Goal: Task Accomplishment & Management: Use online tool/utility

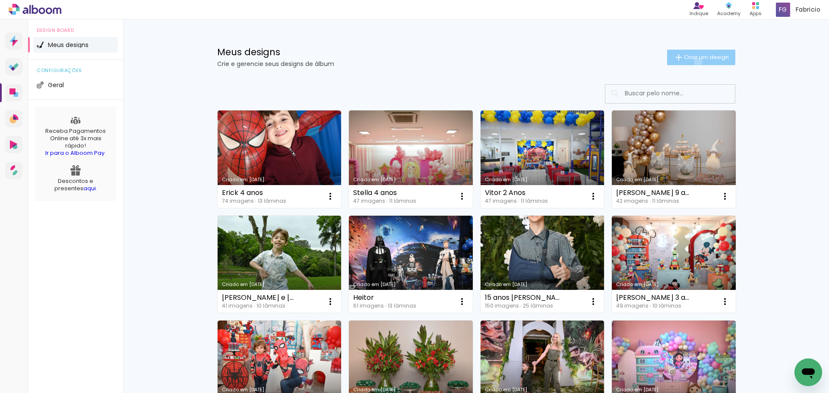
click at [693, 62] on paper-button "Criar um design" at bounding box center [701, 58] width 68 height 16
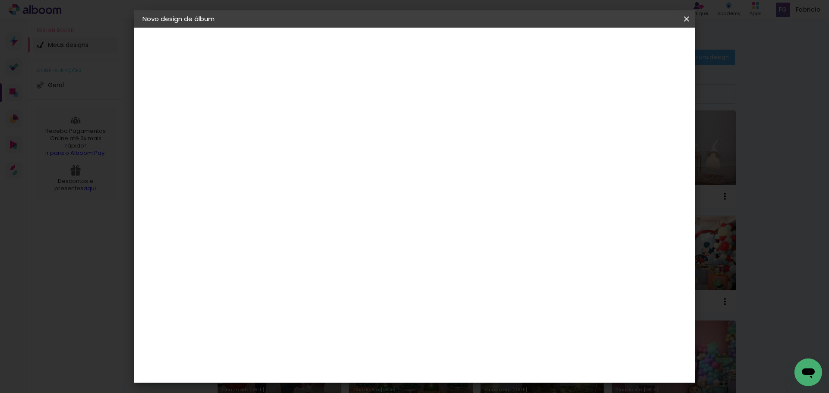
click at [0, 0] on div at bounding box center [0, 0] width 0 height 0
click at [284, 118] on input at bounding box center [284, 115] width 0 height 13
type input "Gaby"
type paper-input "Gaby"
click at [0, 0] on slot "Avançar" at bounding box center [0, 0] width 0 height 0
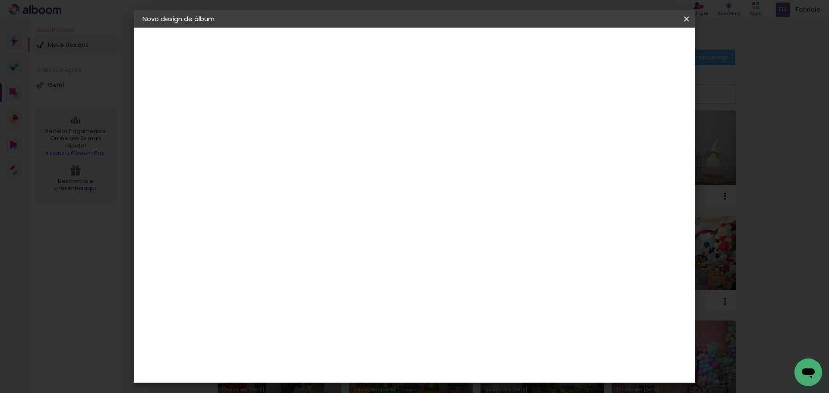
scroll to position [712, 0]
click at [309, 362] on div "Funbooks" at bounding box center [294, 365] width 33 height 7
click at [0, 0] on slot "Avançar" at bounding box center [0, 0] width 0 height 0
click at [342, 358] on span "25 × 25" at bounding box center [322, 369] width 40 height 23
click at [0, 0] on slot "Avançar" at bounding box center [0, 0] width 0 height 0
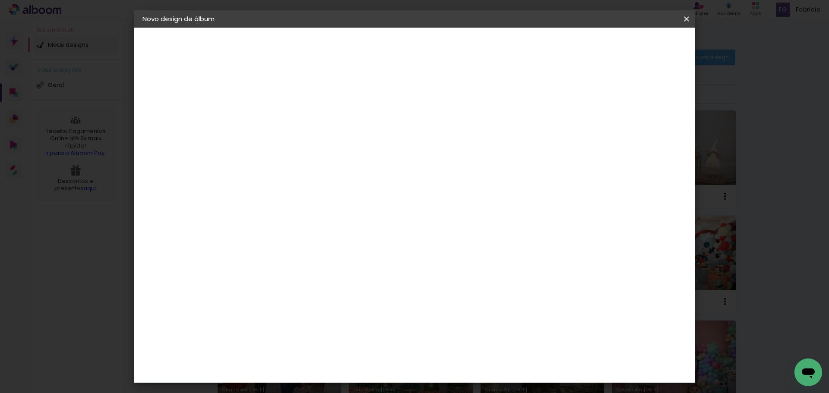
click at [632, 47] on span "Iniciar design" at bounding box center [612, 46] width 39 height 6
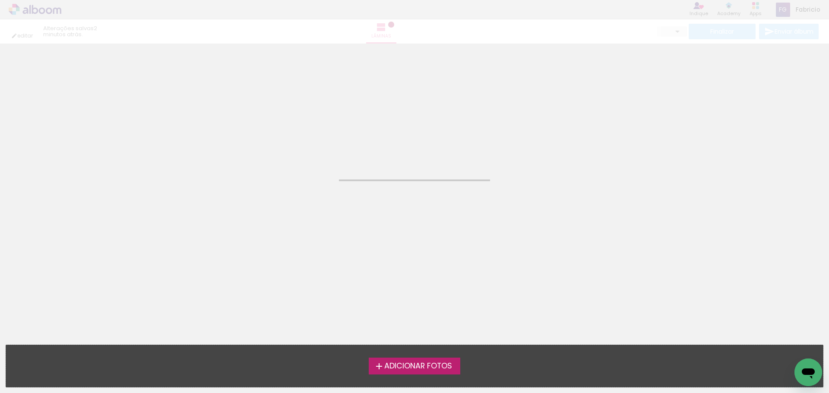
click at [429, 370] on span "Adicionar Fotos" at bounding box center [418, 367] width 68 height 8
click at [0, 0] on input "file" at bounding box center [0, 0] width 0 height 0
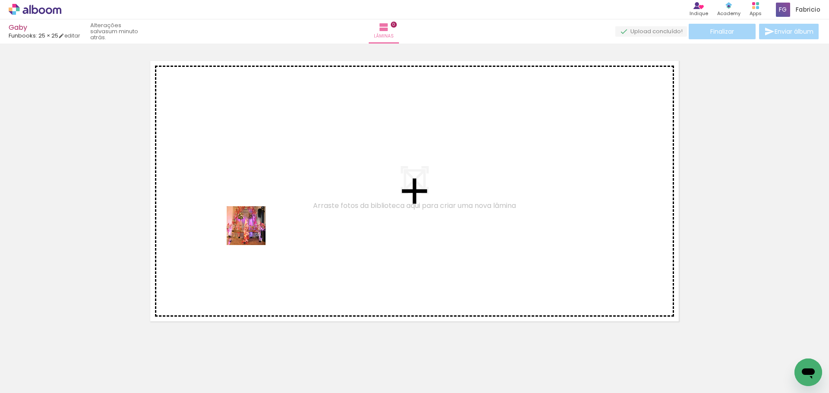
drag, startPoint x: 88, startPoint y: 365, endPoint x: 262, endPoint y: 224, distance: 223.7
click at [262, 224] on quentale-workspace at bounding box center [414, 196] width 829 height 393
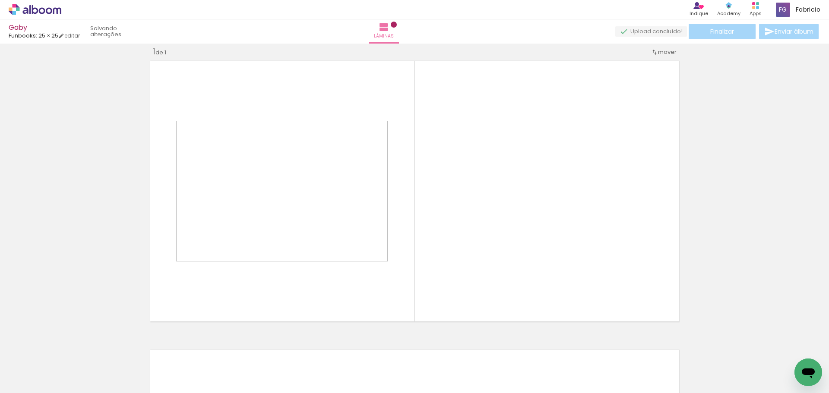
scroll to position [11, 0]
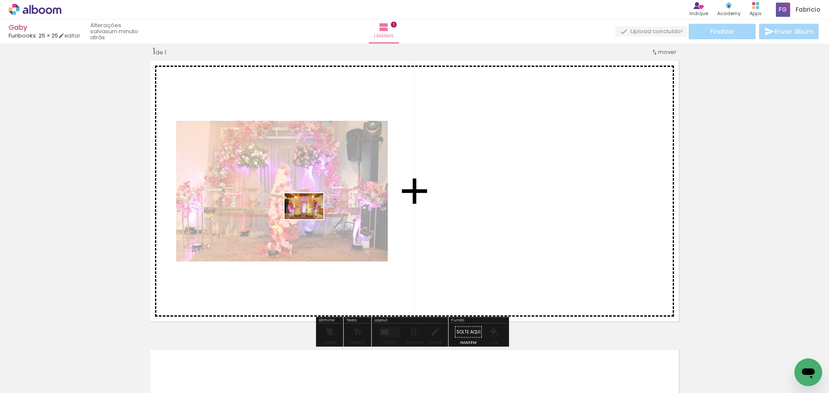
drag, startPoint x: 139, startPoint y: 362, endPoint x: 315, endPoint y: 217, distance: 227.8
click at [314, 217] on quentale-workspace at bounding box center [414, 196] width 829 height 393
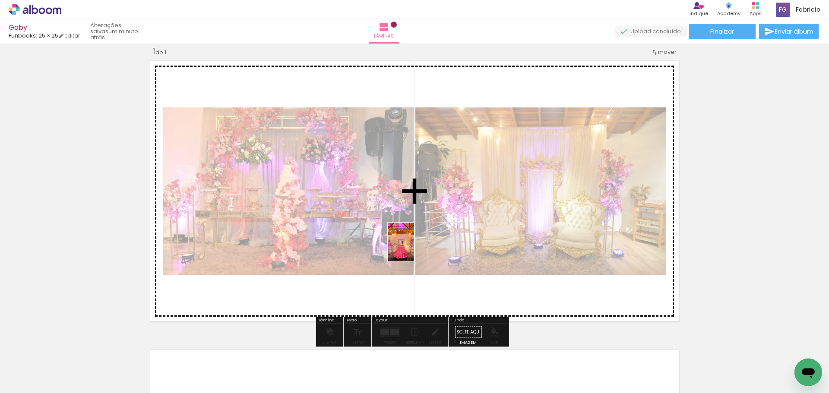
drag, startPoint x: 247, startPoint y: 357, endPoint x: 414, endPoint y: 249, distance: 199.3
click at [414, 249] on quentale-workspace at bounding box center [414, 196] width 829 height 393
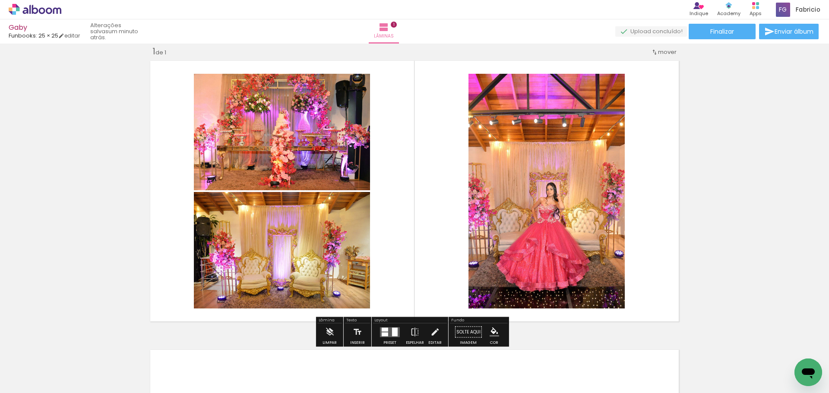
click at [392, 334] on div at bounding box center [395, 332] width 6 height 9
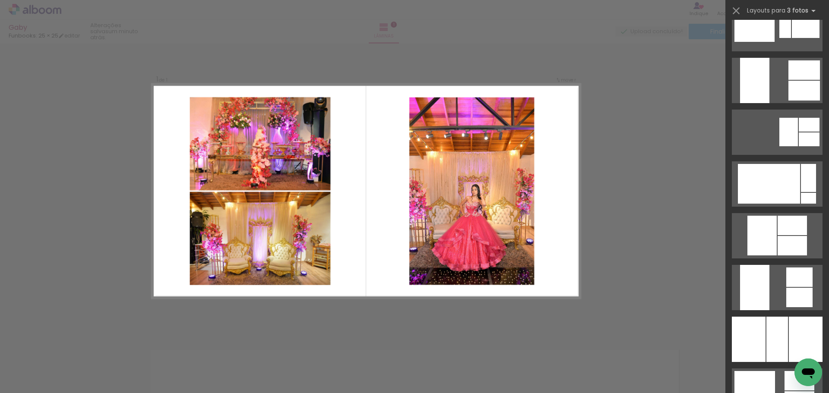
scroll to position [1225, 0]
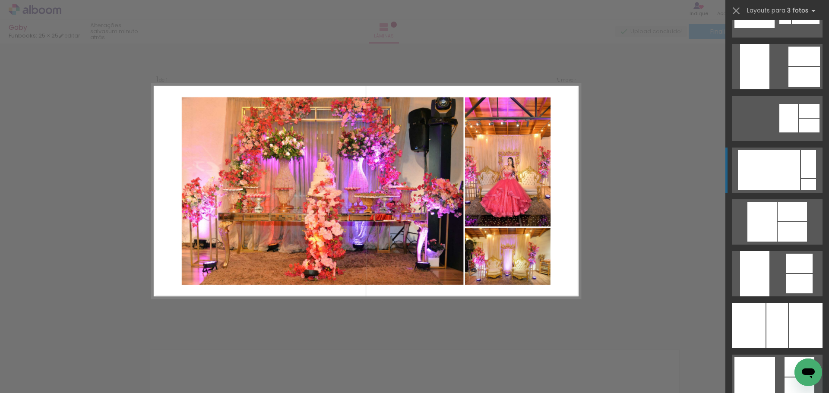
click at [789, 167] on div at bounding box center [769, 170] width 62 height 40
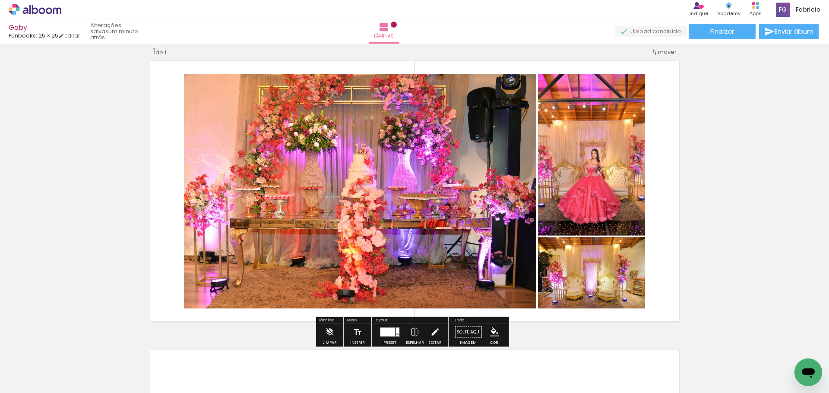
click at [608, 177] on quentale-photo at bounding box center [591, 155] width 107 height 162
click at [631, 169] on quentale-photo at bounding box center [591, 155] width 107 height 162
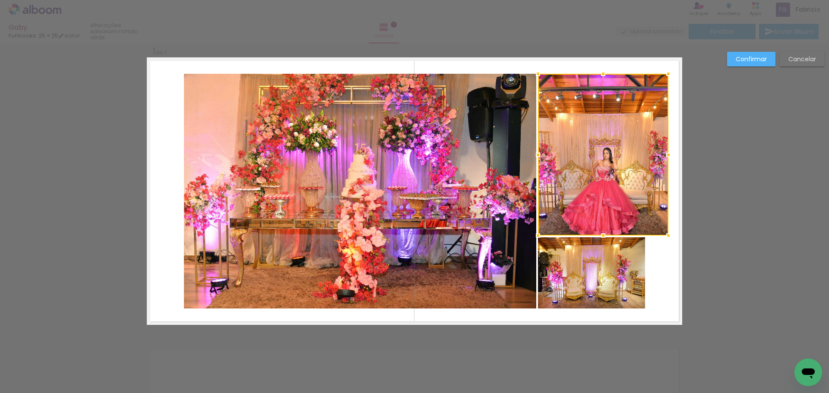
drag, startPoint x: 641, startPoint y: 155, endPoint x: 665, endPoint y: 152, distance: 23.4
click at [665, 152] on div at bounding box center [667, 154] width 17 height 17
click at [604, 262] on quentale-photo at bounding box center [591, 272] width 107 height 71
click at [604, 262] on div at bounding box center [591, 272] width 107 height 71
click at [605, 263] on div at bounding box center [591, 272] width 107 height 71
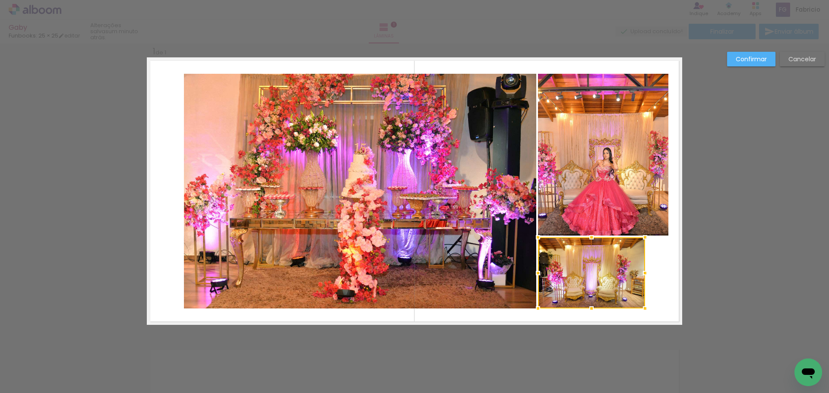
click at [605, 263] on div at bounding box center [591, 272] width 107 height 71
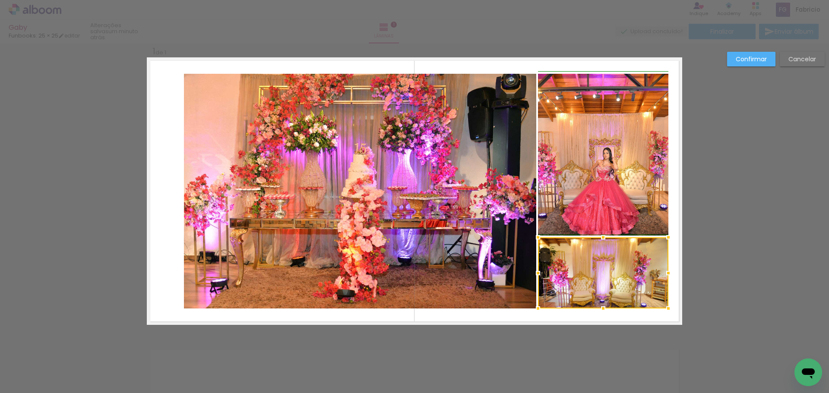
drag, startPoint x: 643, startPoint y: 275, endPoint x: 664, endPoint y: 274, distance: 21.6
click at [664, 274] on div at bounding box center [667, 273] width 17 height 17
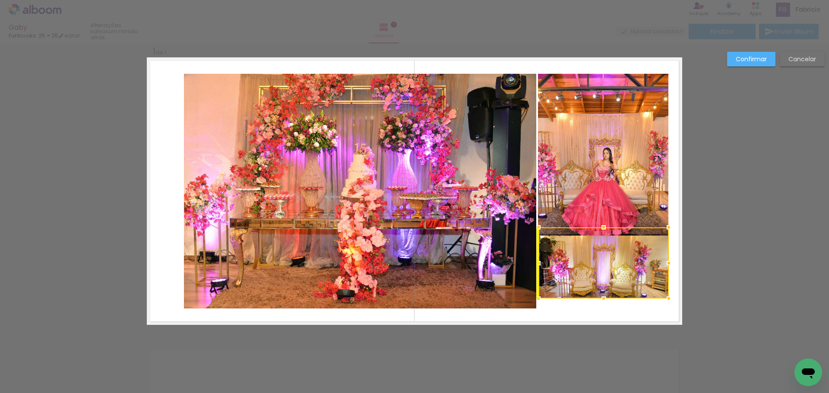
drag, startPoint x: 620, startPoint y: 271, endPoint x: 622, endPoint y: 263, distance: 8.5
click at [622, 263] on div at bounding box center [603, 262] width 130 height 71
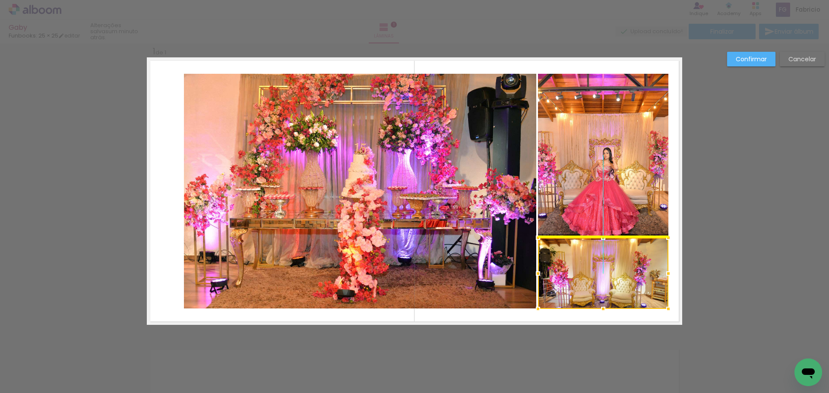
drag, startPoint x: 622, startPoint y: 263, endPoint x: 625, endPoint y: 271, distance: 8.6
click at [625, 271] on div at bounding box center [603, 273] width 130 height 71
click at [0, 0] on slot "Confirmar" at bounding box center [0, 0] width 0 height 0
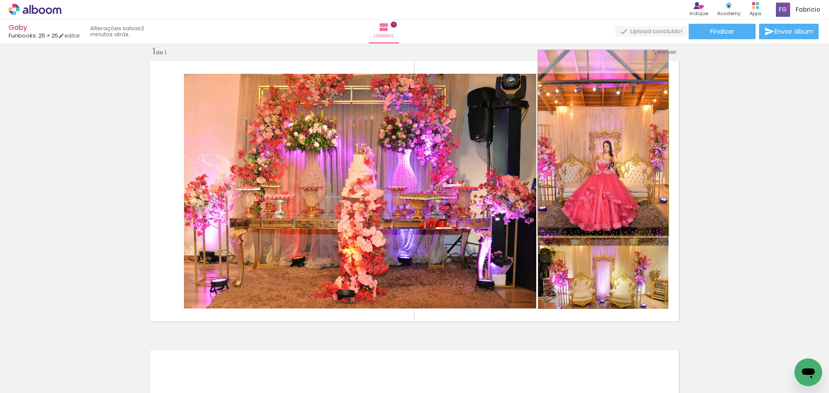
drag, startPoint x: 617, startPoint y: 169, endPoint x: 616, endPoint y: 162, distance: 7.0
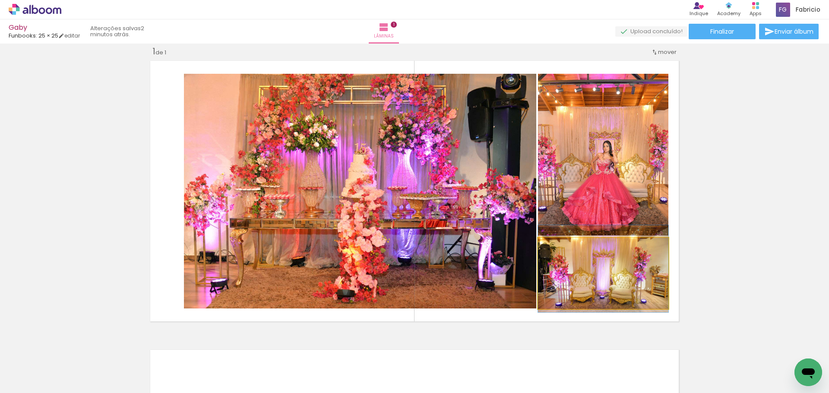
drag, startPoint x: 606, startPoint y: 287, endPoint x: 610, endPoint y: 282, distance: 5.5
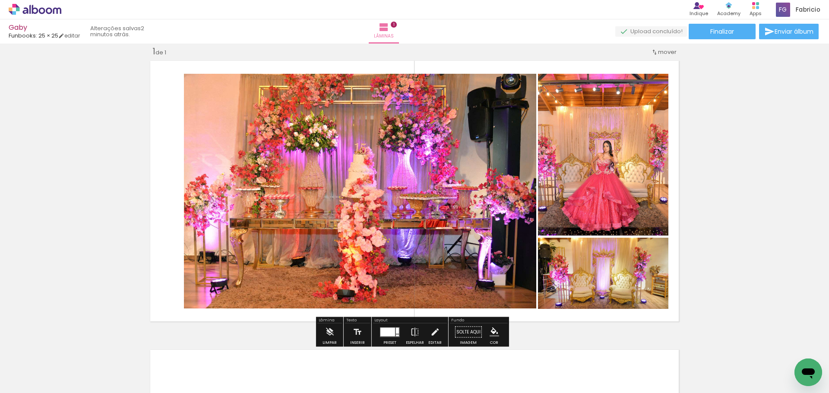
click at [752, 232] on div "Inserir lâmina 1 de 1" at bounding box center [414, 324] width 829 height 579
click at [470, 173] on quentale-photo at bounding box center [360, 191] width 352 height 235
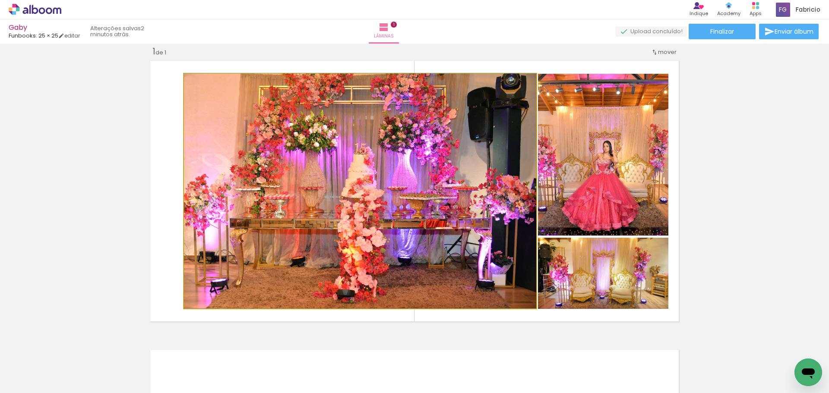
click at [470, 173] on quentale-photo at bounding box center [360, 191] width 352 height 235
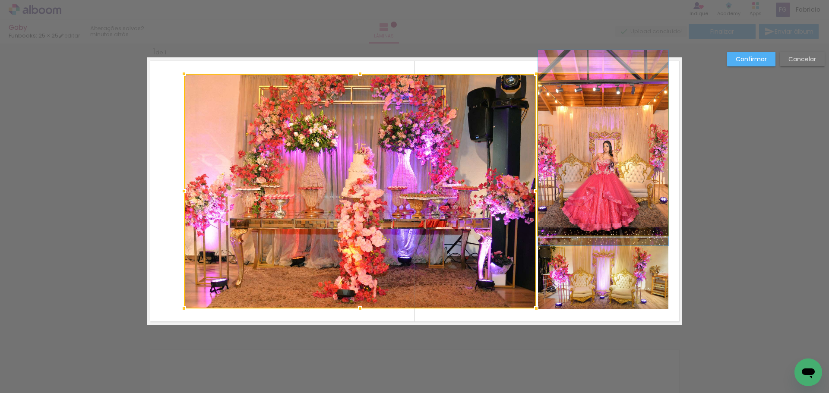
click at [578, 134] on quentale-photo at bounding box center [603, 155] width 130 height 162
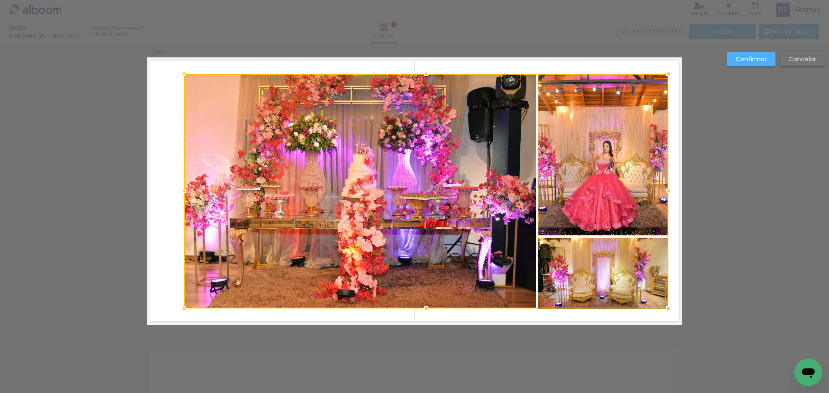
click at [600, 252] on div at bounding box center [426, 191] width 484 height 235
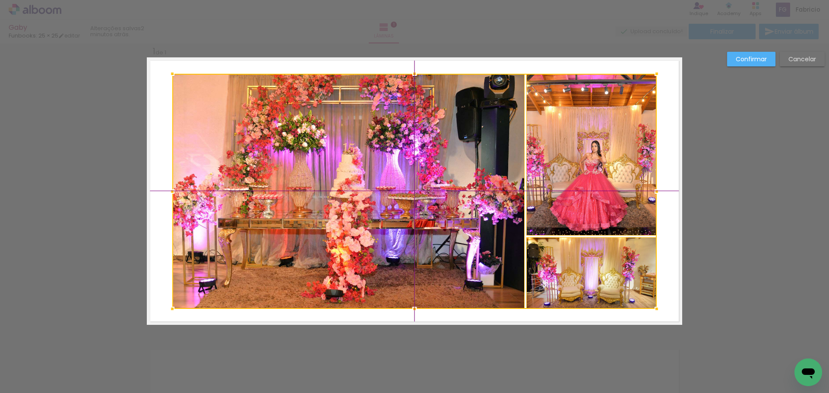
drag, startPoint x: 580, startPoint y: 204, endPoint x: 568, endPoint y: 202, distance: 12.7
click at [568, 202] on div at bounding box center [414, 191] width 484 height 235
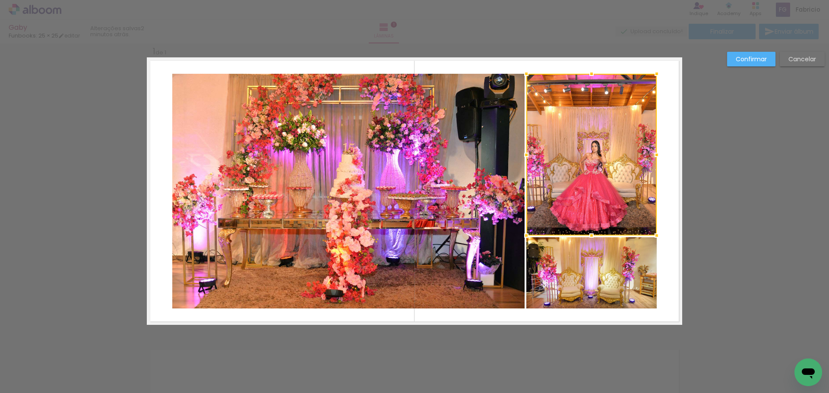
click at [0, 0] on slot "Confirmar" at bounding box center [0, 0] width 0 height 0
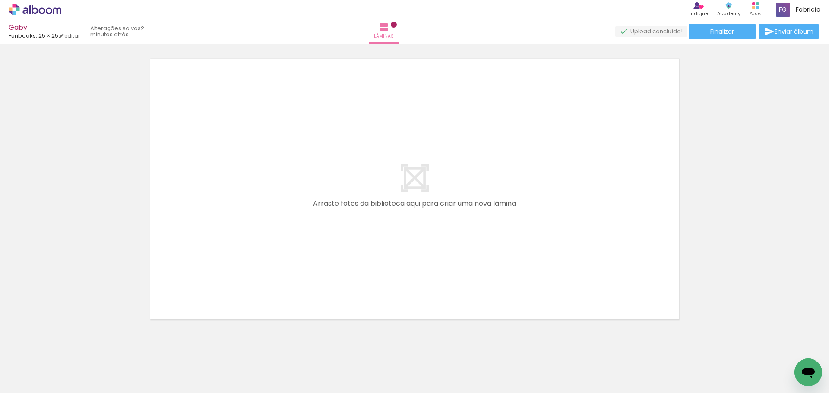
scroll to position [307, 0]
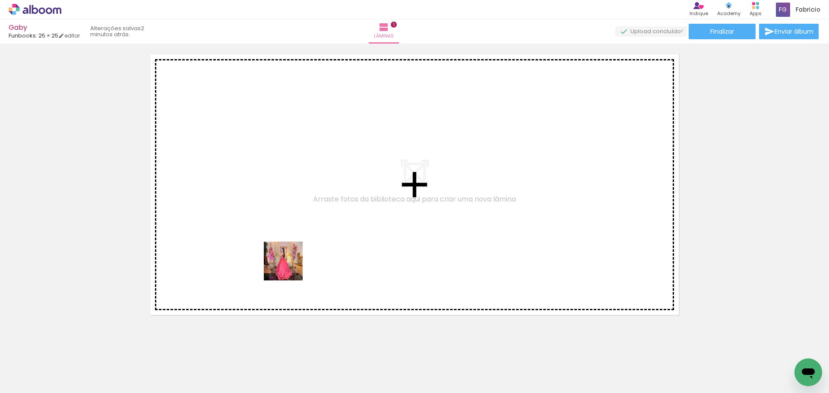
drag, startPoint x: 286, startPoint y: 360, endPoint x: 306, endPoint y: 288, distance: 74.3
click at [290, 252] on quentale-workspace at bounding box center [414, 196] width 829 height 393
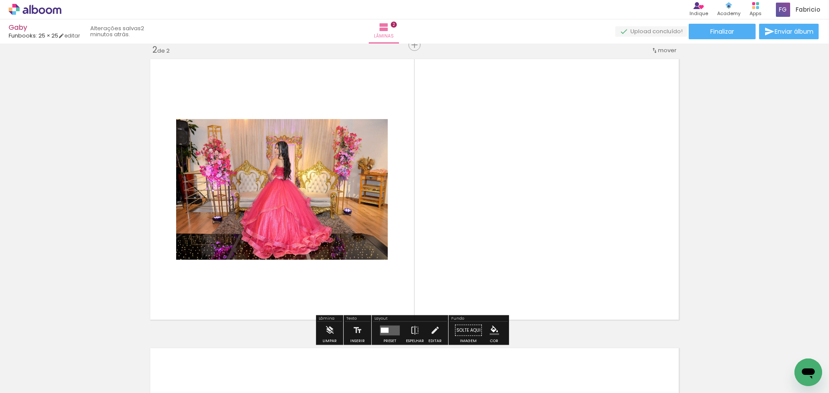
scroll to position [300, 0]
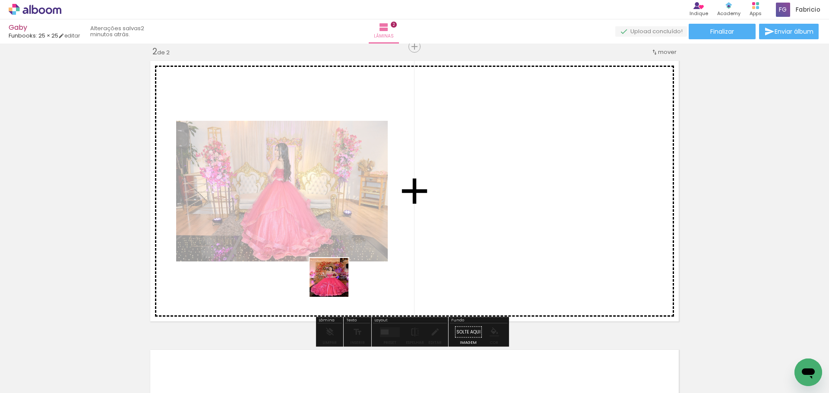
drag, startPoint x: 335, startPoint y: 374, endPoint x: 330, endPoint y: 259, distance: 115.8
click at [330, 259] on quentale-workspace at bounding box center [414, 196] width 829 height 393
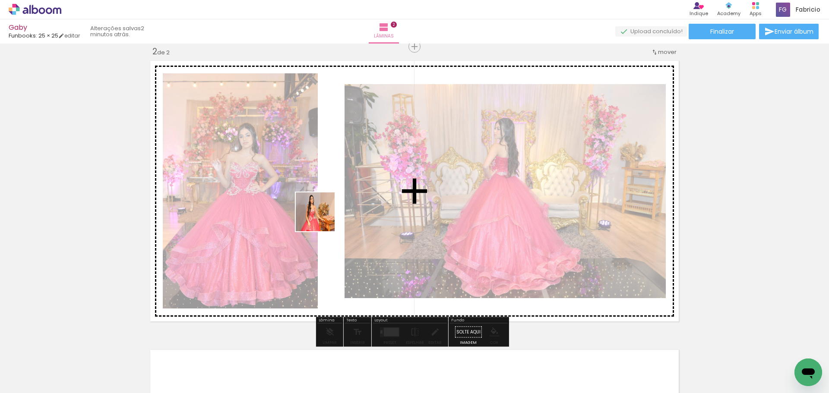
drag, startPoint x: 188, startPoint y: 369, endPoint x: 324, endPoint y: 217, distance: 203.9
click at [324, 217] on quentale-workspace at bounding box center [414, 196] width 829 height 393
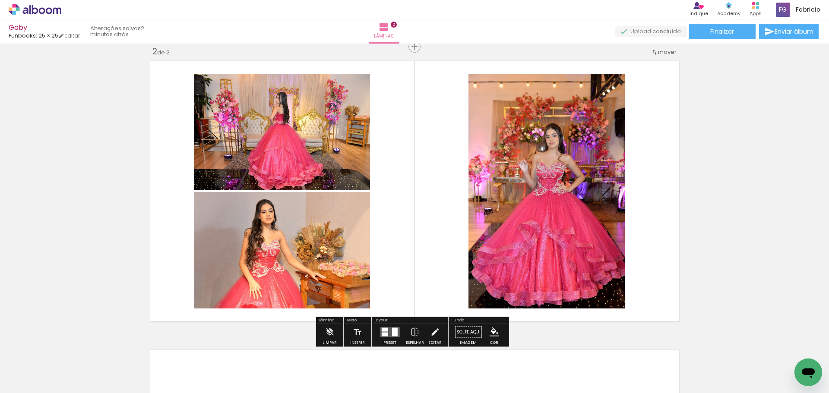
click at [384, 330] on div at bounding box center [385, 330] width 6 height 4
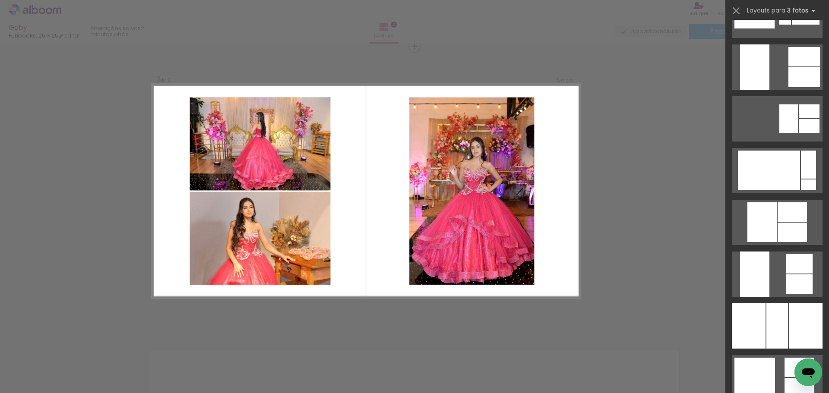
scroll to position [1252, 0]
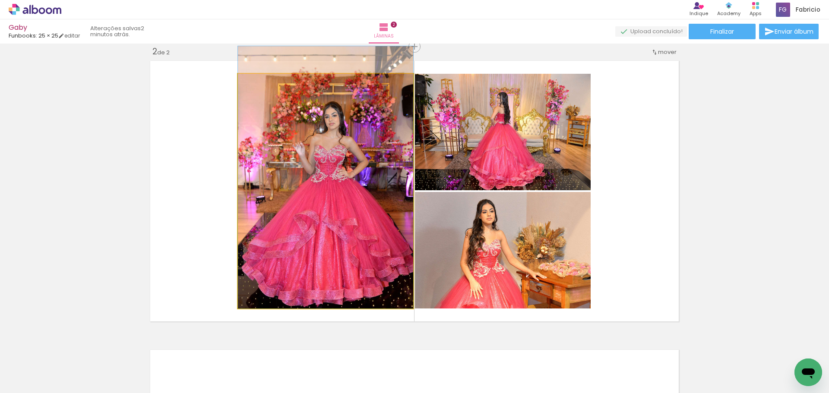
drag, startPoint x: 367, startPoint y: 205, endPoint x: 373, endPoint y: 172, distance: 34.2
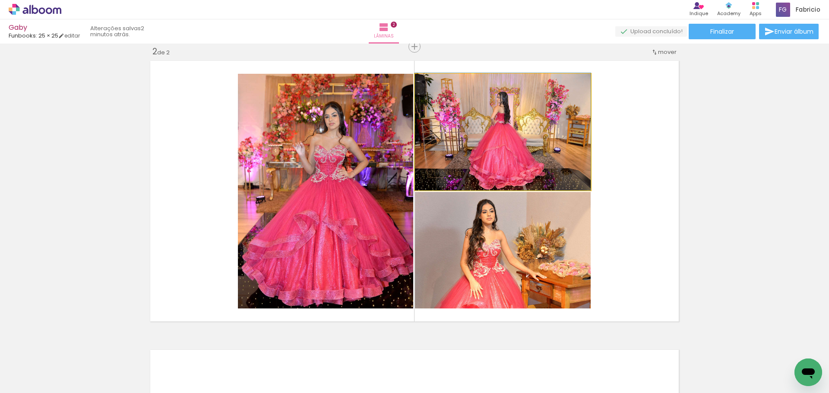
drag, startPoint x: 501, startPoint y: 138, endPoint x: 506, endPoint y: 123, distance: 15.2
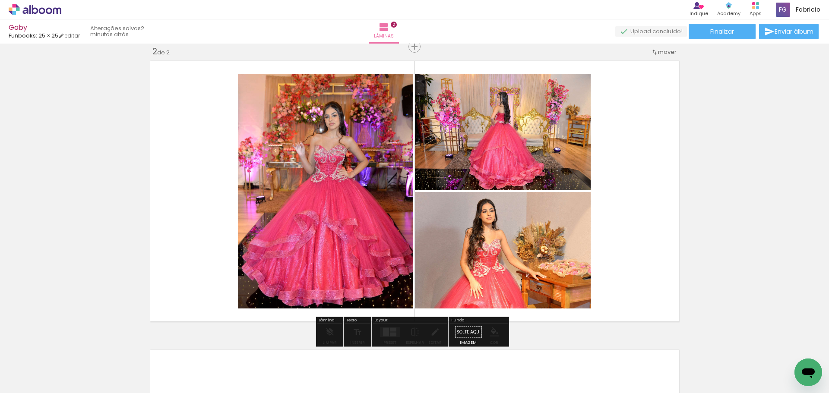
drag, startPoint x: 492, startPoint y: 232, endPoint x: 495, endPoint y: 218, distance: 14.3
click at [732, 146] on div "Inserir lâmina 1 de 2 Inserir lâmina 2 de 2" at bounding box center [414, 180] width 829 height 868
click at [757, 175] on div "Inserir lâmina 1 de 2 Inserir lâmina 2 de 2" at bounding box center [414, 180] width 829 height 868
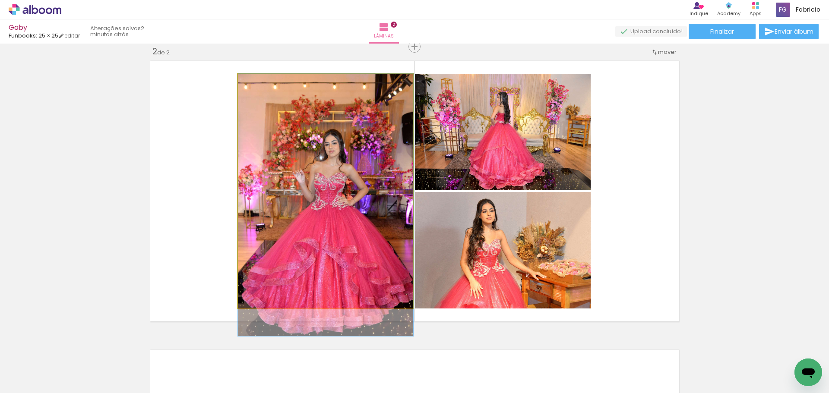
drag, startPoint x: 376, startPoint y: 183, endPoint x: 369, endPoint y: 221, distance: 38.5
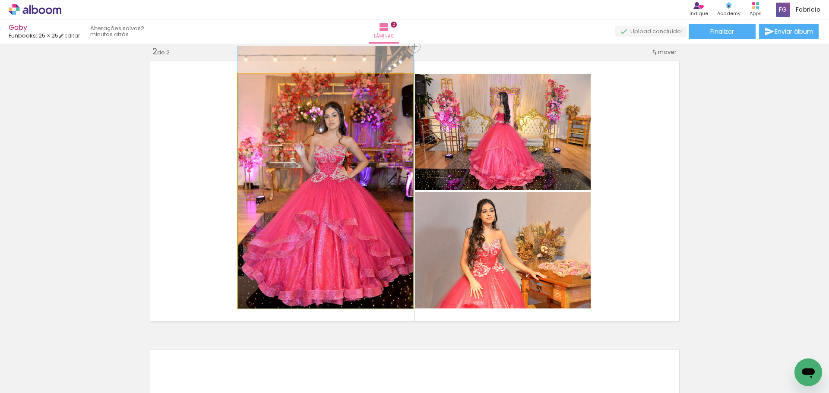
drag, startPoint x: 360, startPoint y: 229, endPoint x: 372, endPoint y: 179, distance: 51.6
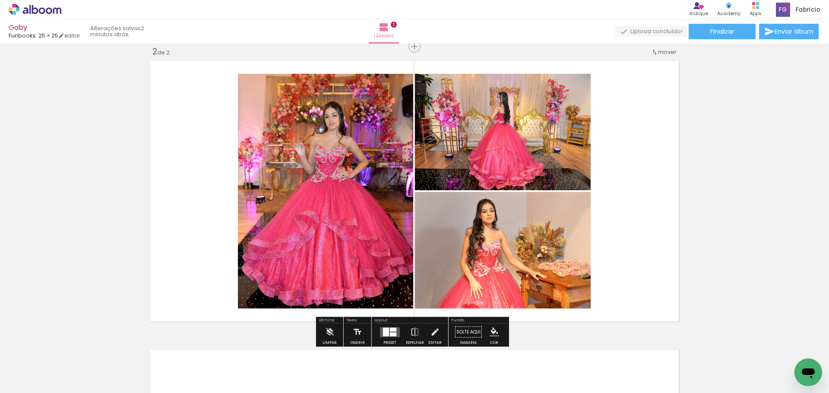
click at [730, 178] on div "Inserir lâmina 1 de 2 Inserir lâmina 2 de 2" at bounding box center [414, 180] width 829 height 868
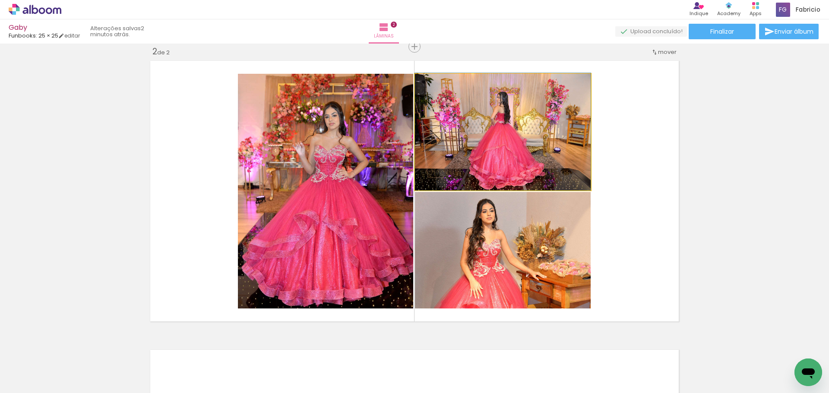
drag, startPoint x: 514, startPoint y: 153, endPoint x: 515, endPoint y: 144, distance: 9.2
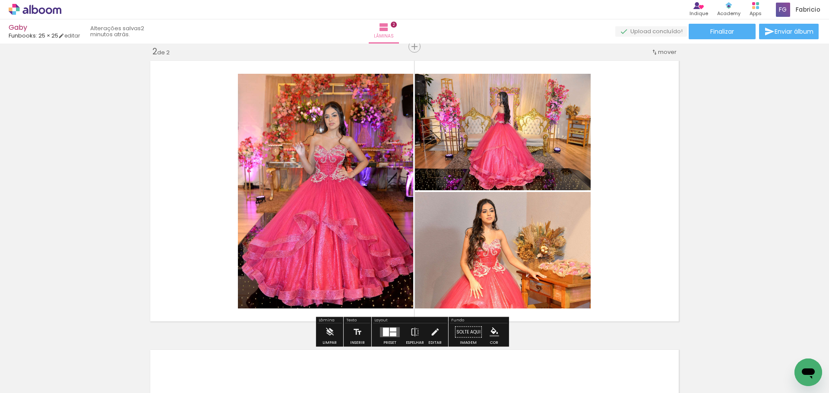
click at [750, 177] on div "Inserir lâmina 1 de 2 Inserir lâmina 2 de 2" at bounding box center [414, 180] width 829 height 868
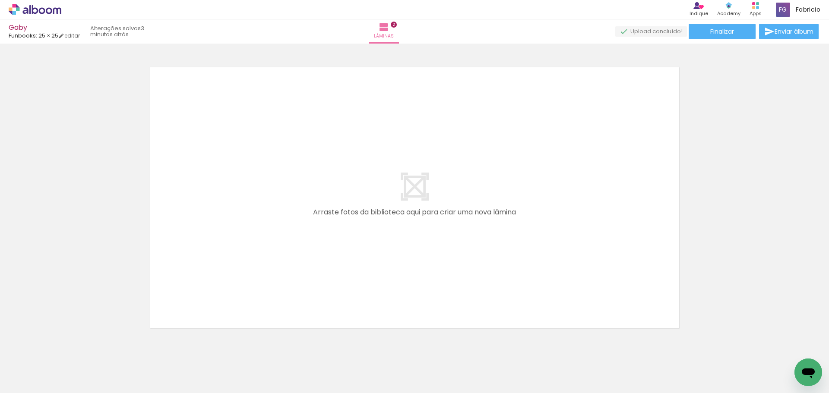
scroll to position [0, 109]
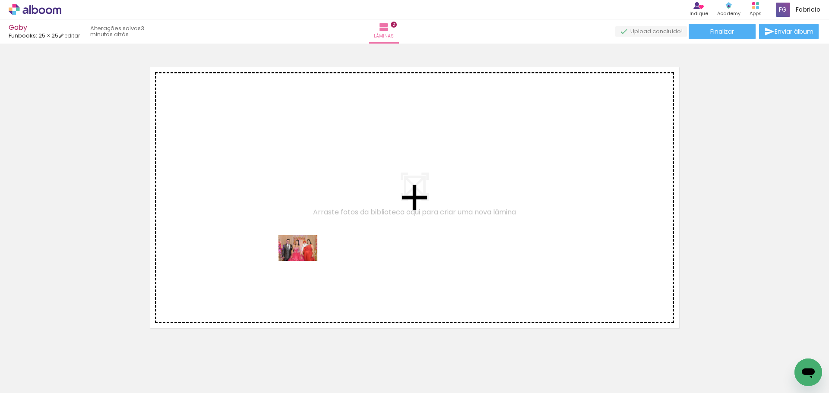
drag, startPoint x: 277, startPoint y: 369, endPoint x: 304, endPoint y: 261, distance: 111.4
click at [304, 261] on quentale-workspace at bounding box center [414, 196] width 829 height 393
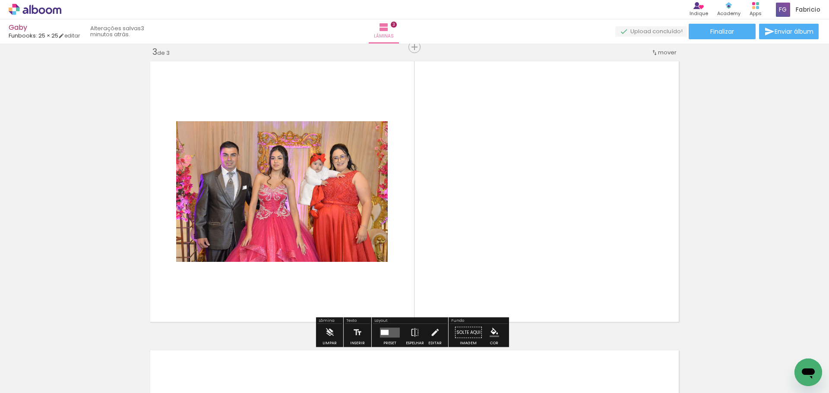
scroll to position [590, 0]
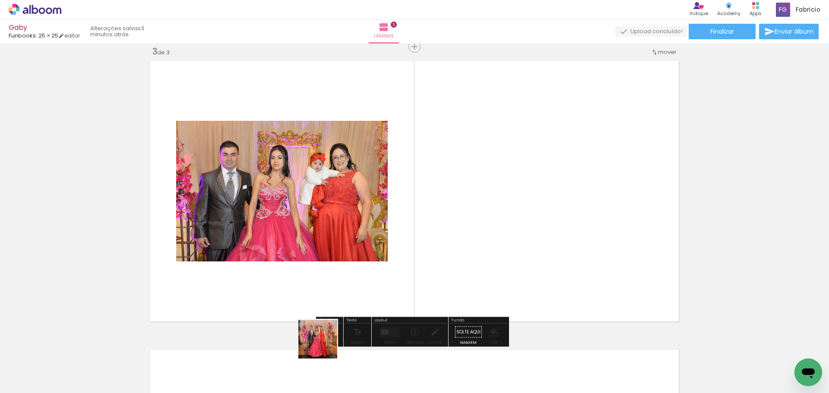
drag, startPoint x: 320, startPoint y: 369, endPoint x: 346, endPoint y: 263, distance: 108.9
click at [346, 262] on quentale-workspace at bounding box center [414, 196] width 829 height 393
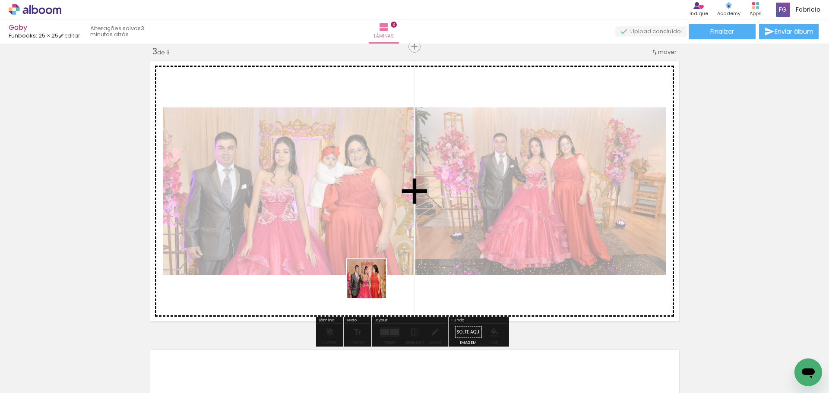
drag, startPoint x: 373, startPoint y: 285, endPoint x: 375, endPoint y: 242, distance: 43.6
click at [375, 243] on quentale-workspace at bounding box center [414, 196] width 829 height 393
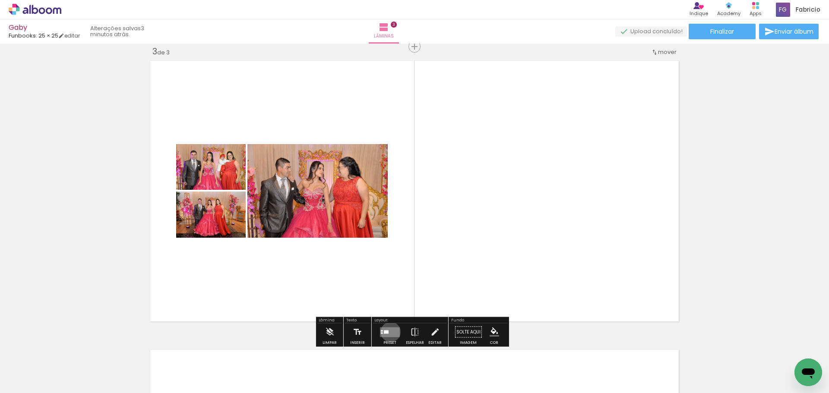
click at [388, 332] on quentale-layouter at bounding box center [390, 332] width 20 height 10
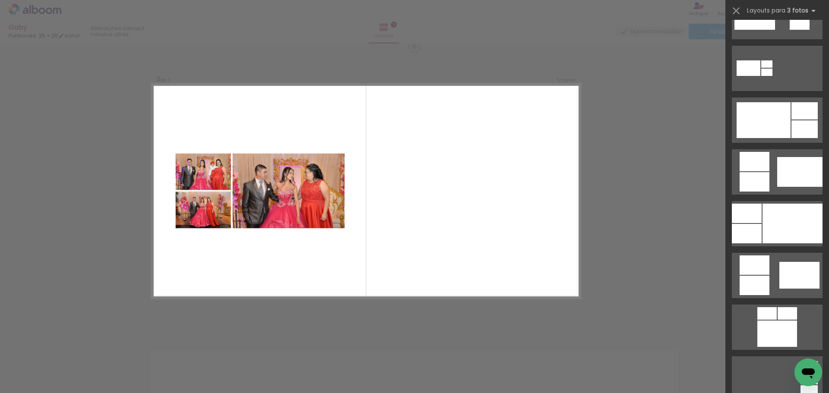
scroll to position [408, 0]
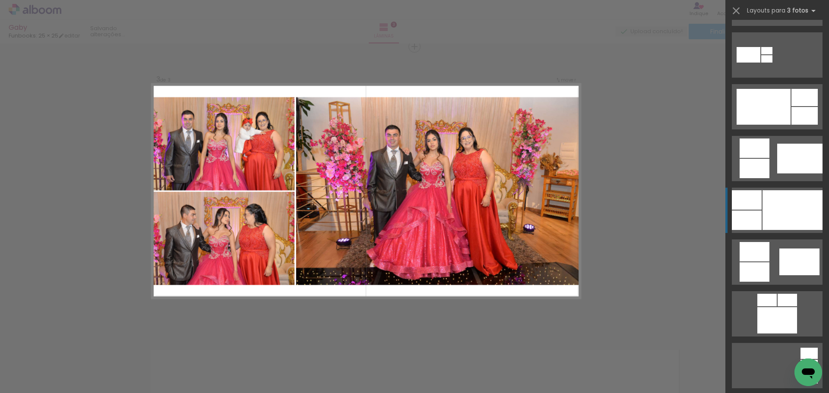
click at [770, 208] on div at bounding box center [792, 210] width 60 height 40
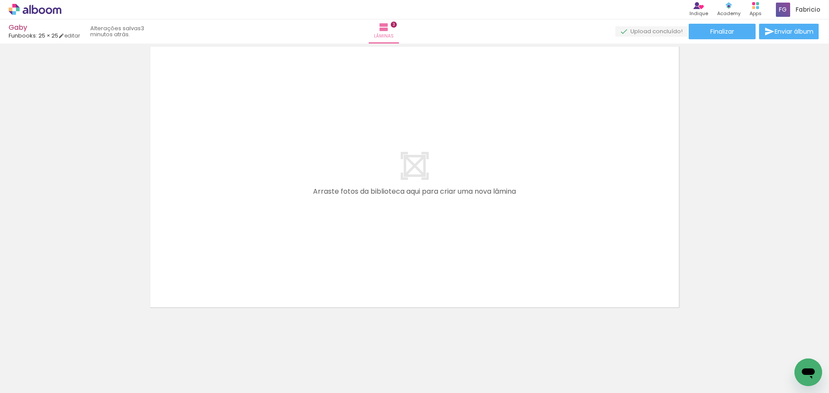
scroll to position [895, 0]
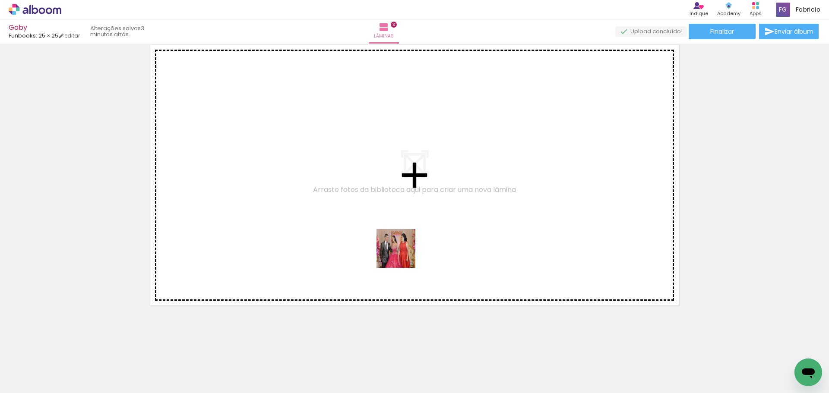
drag, startPoint x: 412, startPoint y: 293, endPoint x: 396, endPoint y: 227, distance: 68.3
click at [396, 227] on quentale-workspace at bounding box center [414, 196] width 829 height 393
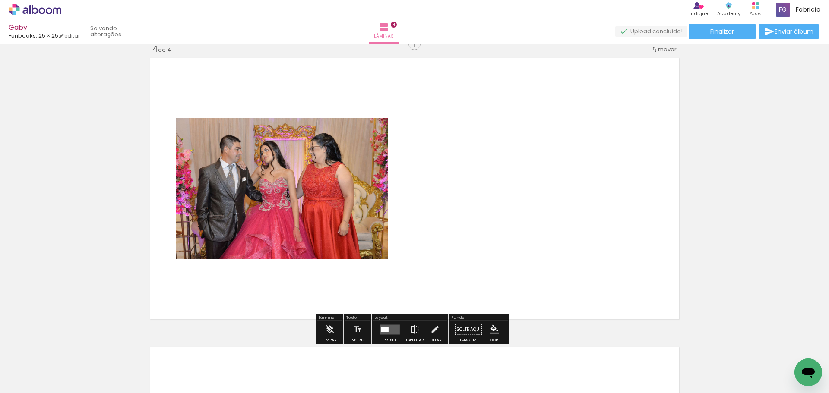
scroll to position [879, 0]
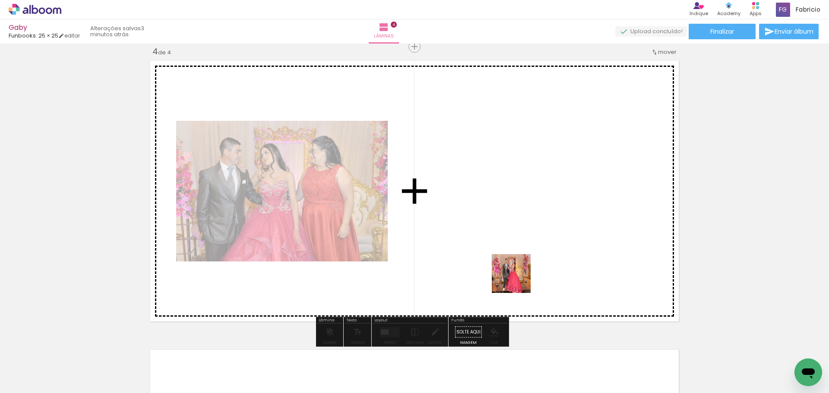
drag, startPoint x: 517, startPoint y: 373, endPoint x: 500, endPoint y: 210, distance: 163.6
click at [500, 210] on quentale-workspace at bounding box center [414, 196] width 829 height 393
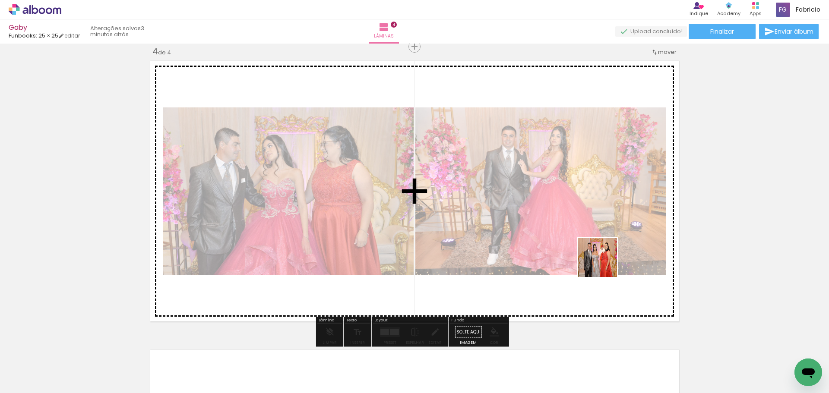
drag, startPoint x: 665, startPoint y: 367, endPoint x: 536, endPoint y: 273, distance: 159.8
click at [576, 225] on quentale-workspace at bounding box center [414, 196] width 829 height 393
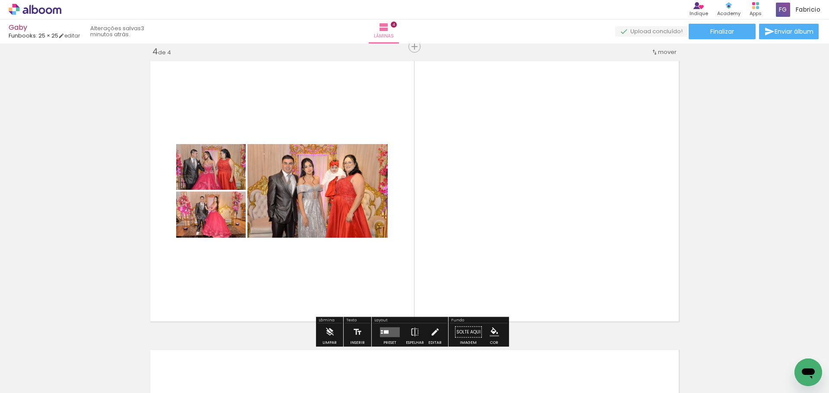
drag, startPoint x: 462, startPoint y: 372, endPoint x: 443, endPoint y: 191, distance: 182.3
click at [447, 206] on quentale-workspace at bounding box center [414, 196] width 829 height 393
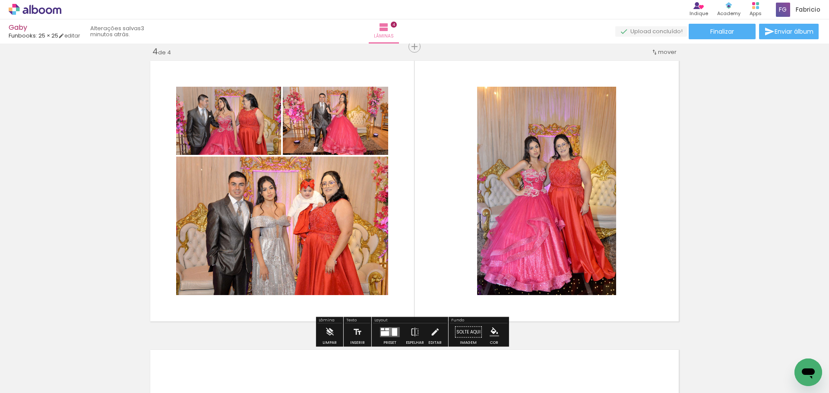
click at [388, 331] on quentale-layouter at bounding box center [390, 332] width 20 height 10
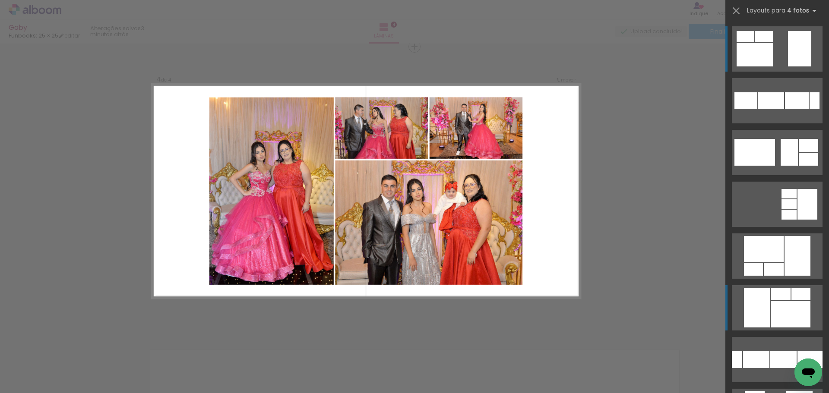
click at [755, 109] on div at bounding box center [745, 100] width 23 height 16
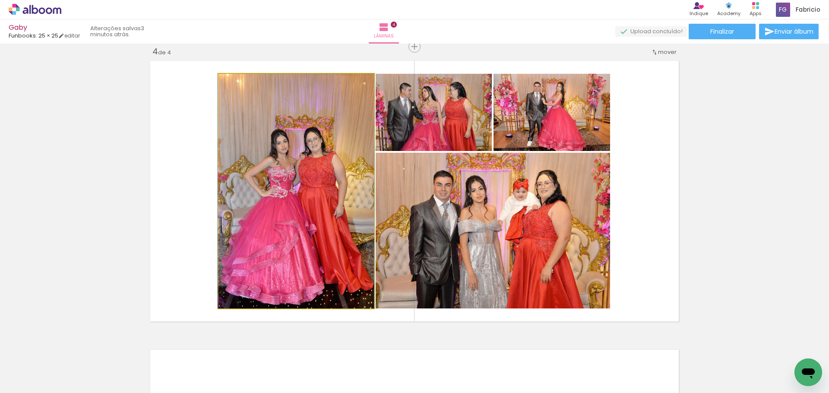
click at [301, 236] on quentale-photo at bounding box center [295, 191] width 155 height 235
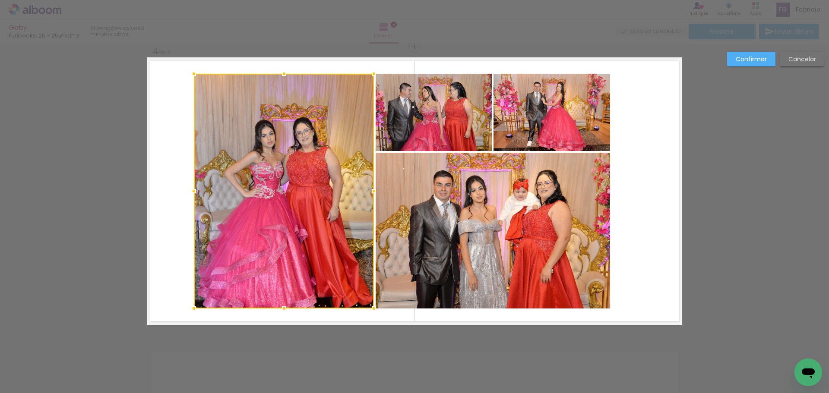
drag, startPoint x: 215, startPoint y: 192, endPoint x: 191, endPoint y: 186, distance: 24.9
click at [191, 186] on div at bounding box center [193, 191] width 17 height 17
click at [747, 54] on paper-button "Confirmar" at bounding box center [751, 59] width 48 height 15
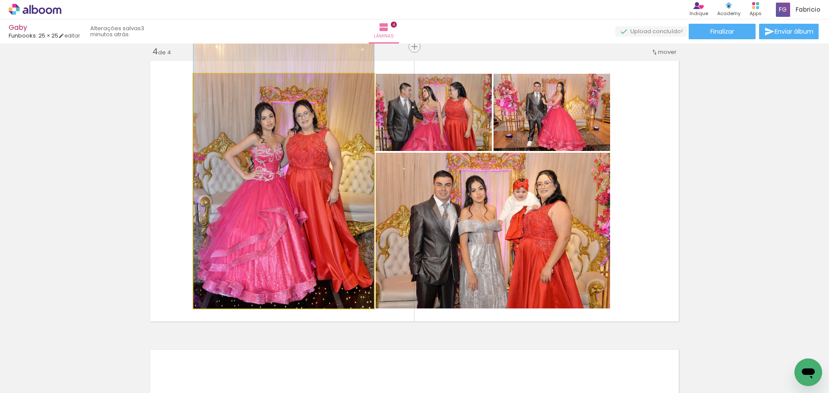
drag, startPoint x: 327, startPoint y: 190, endPoint x: 329, endPoint y: 173, distance: 17.4
click at [322, 168] on quentale-photo at bounding box center [283, 191] width 180 height 235
click at [328, 164] on quentale-photo at bounding box center [283, 191] width 180 height 235
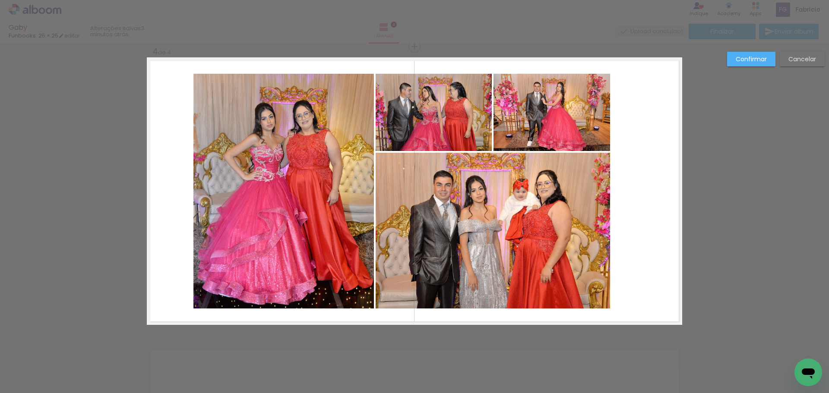
click at [307, 156] on quentale-photo at bounding box center [283, 191] width 180 height 235
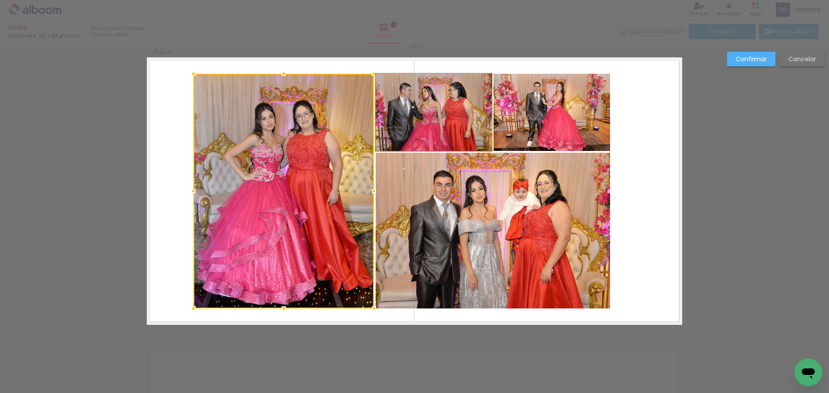
click at [465, 107] on quentale-photo at bounding box center [433, 112] width 116 height 77
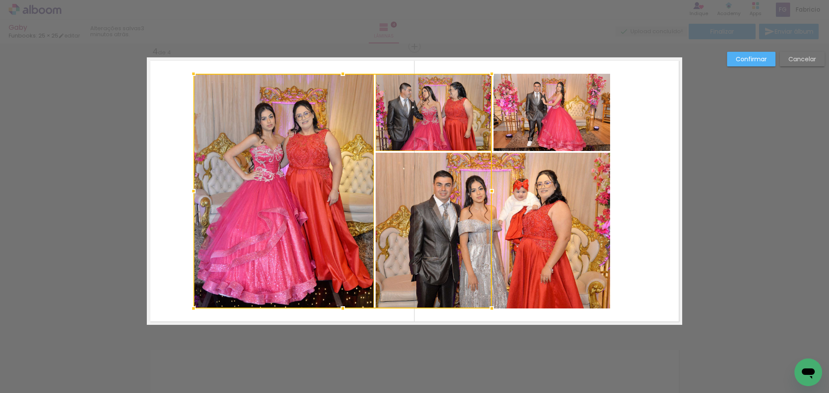
click at [539, 106] on quentale-photo at bounding box center [551, 112] width 117 height 77
click at [539, 184] on div at bounding box center [401, 191] width 416 height 235
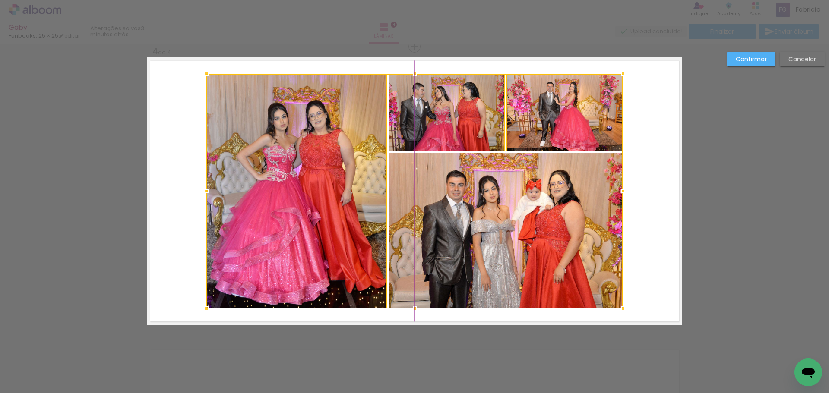
drag, startPoint x: 531, startPoint y: 218, endPoint x: 546, endPoint y: 215, distance: 15.4
click at [546, 215] on div at bounding box center [414, 191] width 416 height 235
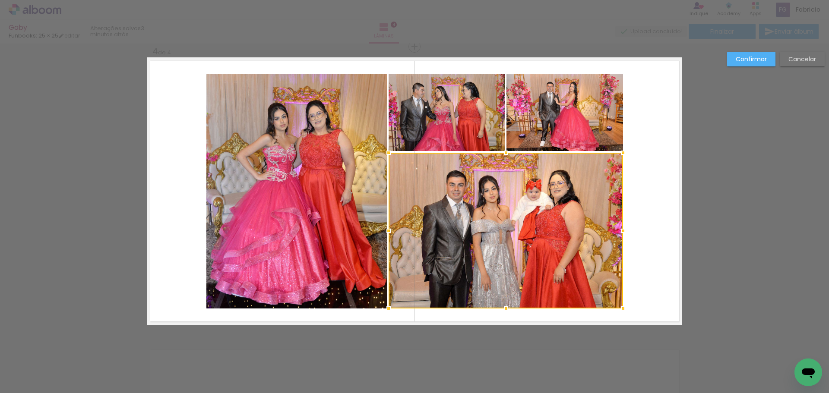
click at [544, 209] on div at bounding box center [505, 231] width 234 height 156
click at [0, 0] on slot "Confirmar" at bounding box center [0, 0] width 0 height 0
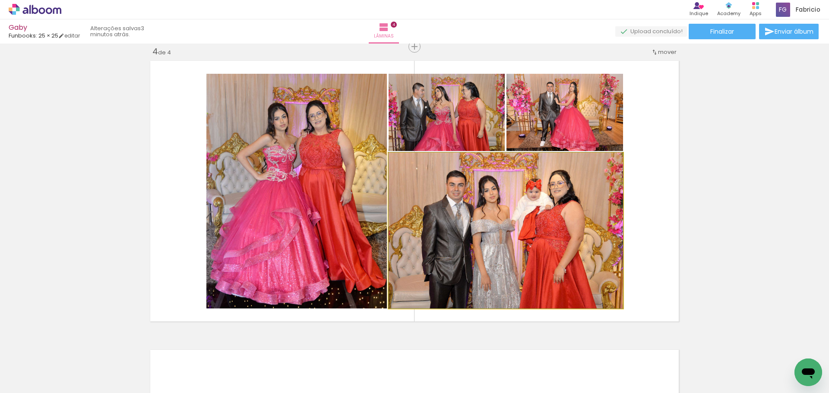
click at [565, 229] on quentale-photo at bounding box center [505, 231] width 234 height 156
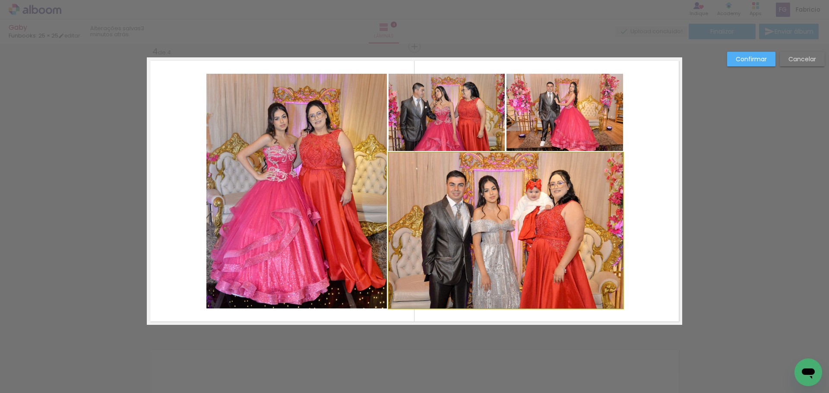
click at [565, 229] on quentale-photo at bounding box center [505, 231] width 234 height 156
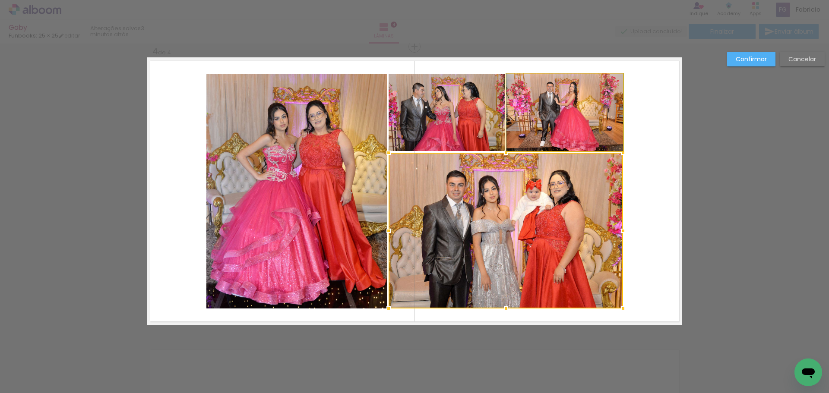
click at [547, 110] on quentale-photo at bounding box center [564, 112] width 117 height 77
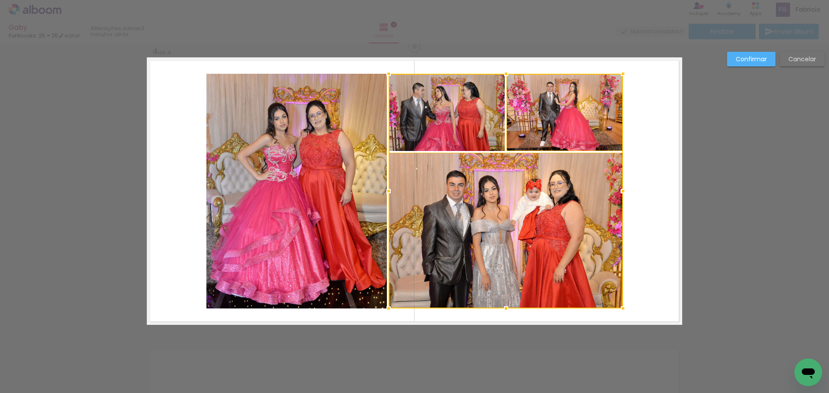
click at [454, 122] on div at bounding box center [505, 191] width 234 height 235
click at [269, 127] on quentale-photo at bounding box center [296, 191] width 180 height 235
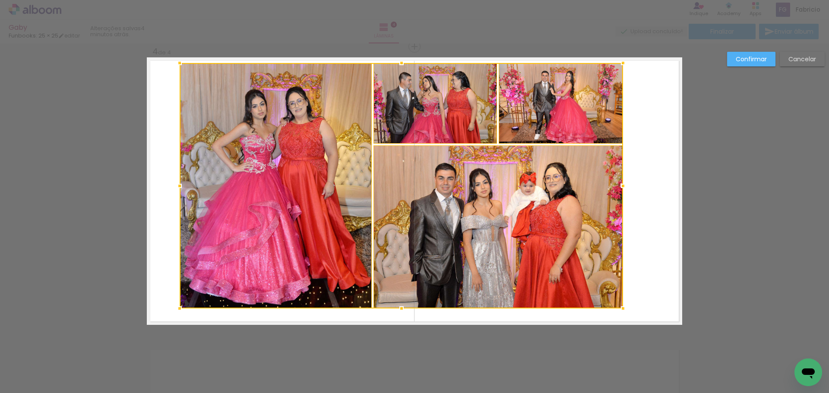
drag, startPoint x: 203, startPoint y: 74, endPoint x: 173, endPoint y: 66, distance: 31.2
click at [173, 66] on div at bounding box center [179, 62] width 17 height 17
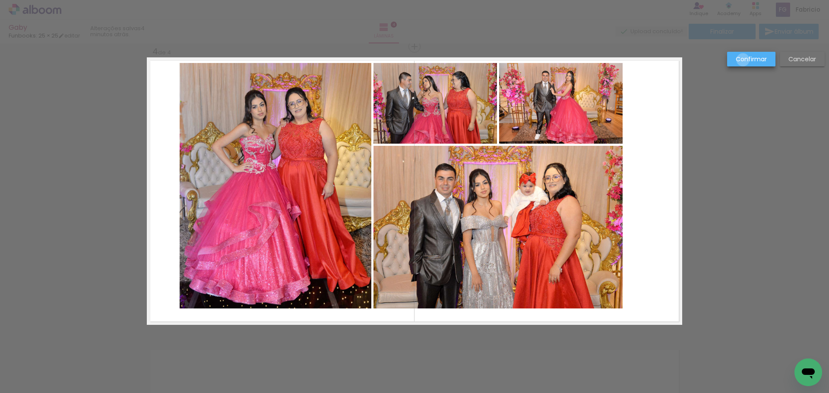
click at [0, 0] on slot "Confirmar" at bounding box center [0, 0] width 0 height 0
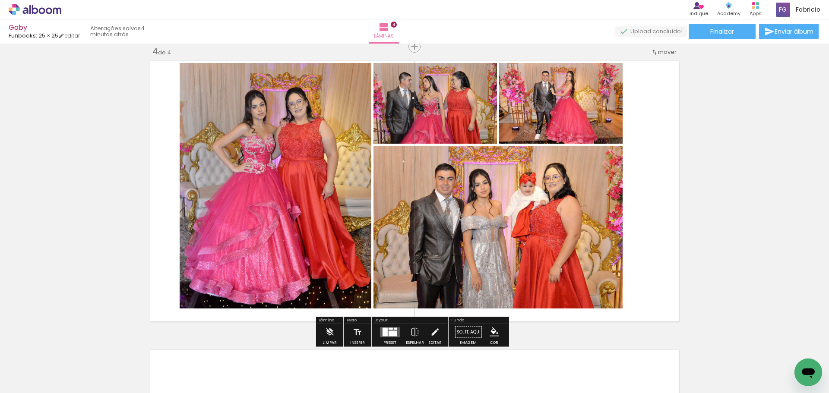
click at [320, 158] on quentale-photo at bounding box center [276, 186] width 192 height 246
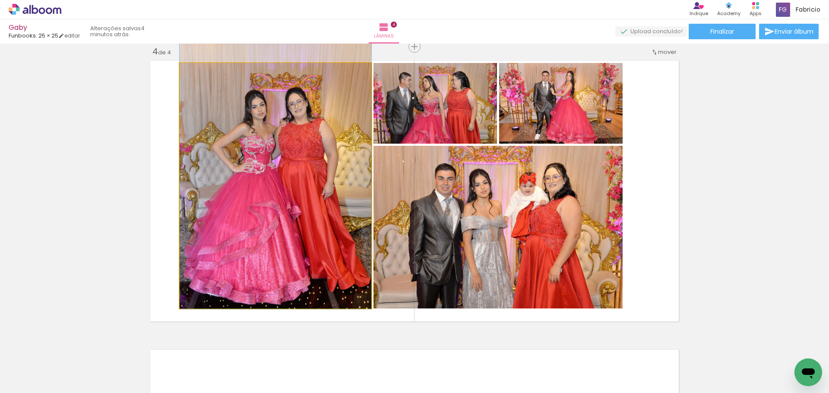
click at [320, 158] on quentale-photo at bounding box center [276, 186] width 192 height 246
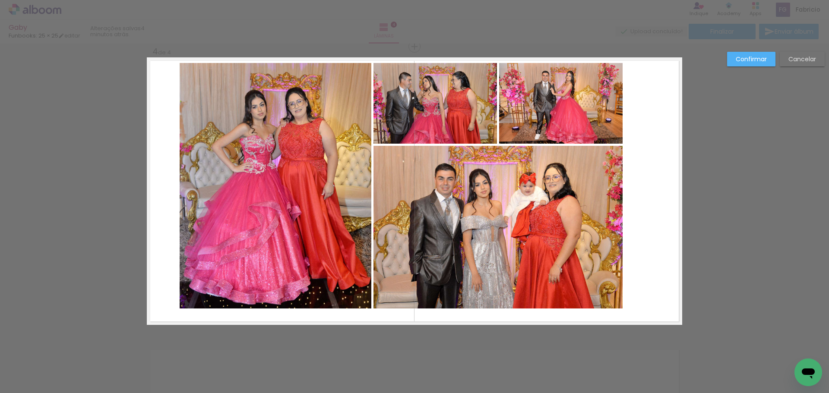
click at [306, 142] on quentale-photo at bounding box center [276, 186] width 192 height 246
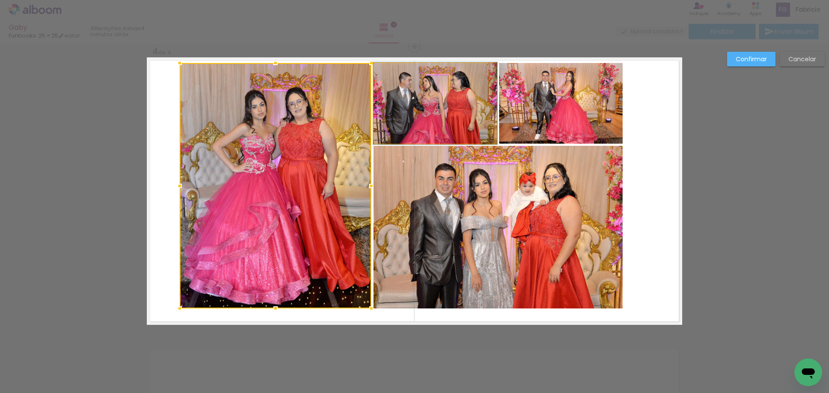
click at [453, 104] on quentale-photo at bounding box center [434, 103] width 123 height 81
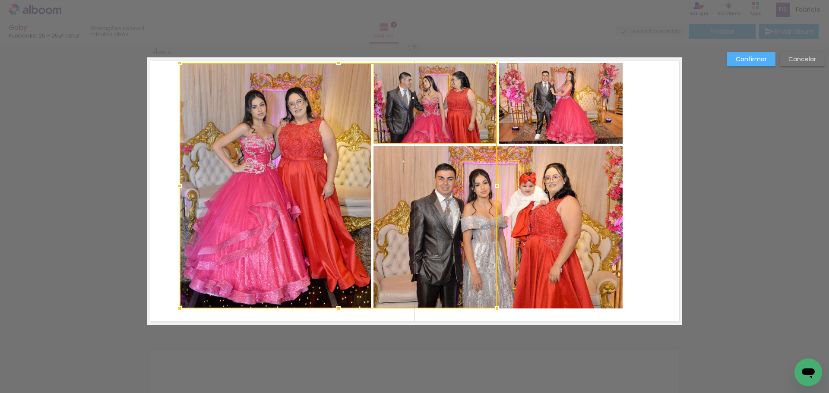
click at [528, 96] on quentale-photo at bounding box center [561, 103] width 124 height 81
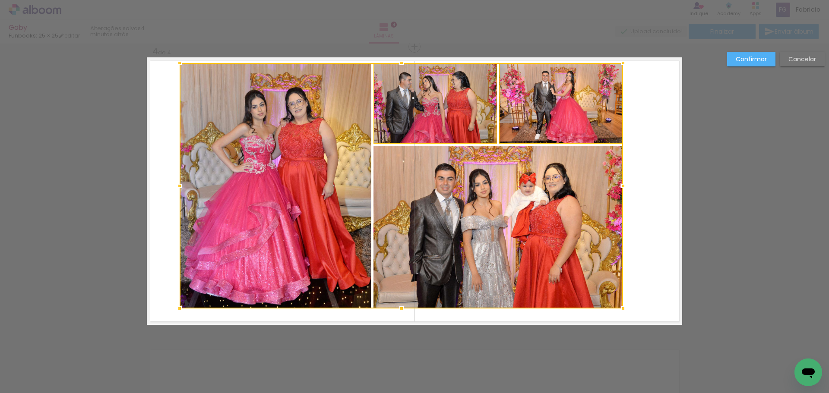
click at [548, 197] on div at bounding box center [401, 186] width 443 height 246
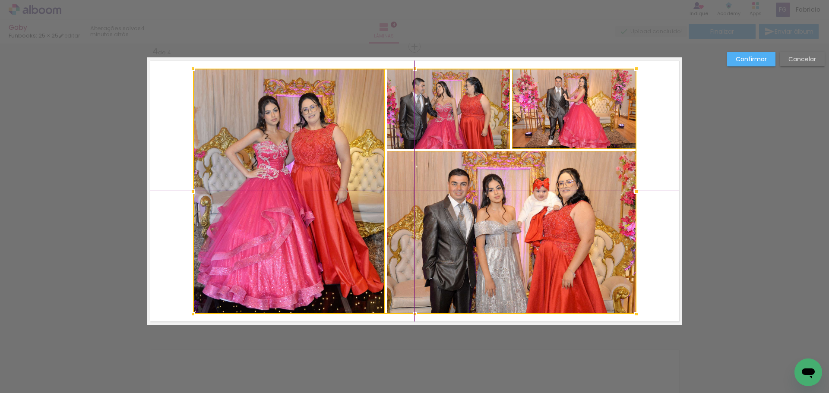
drag, startPoint x: 553, startPoint y: 205, endPoint x: 560, endPoint y: 210, distance: 8.4
click at [560, 210] on div at bounding box center [414, 192] width 443 height 246
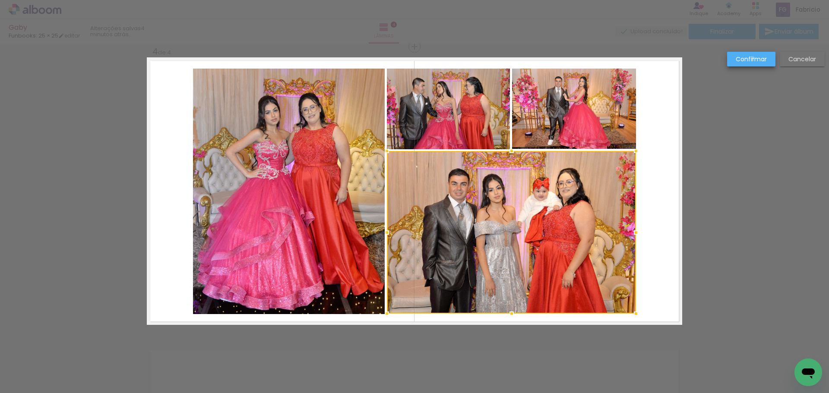
click at [0, 0] on slot "Confirmar" at bounding box center [0, 0] width 0 height 0
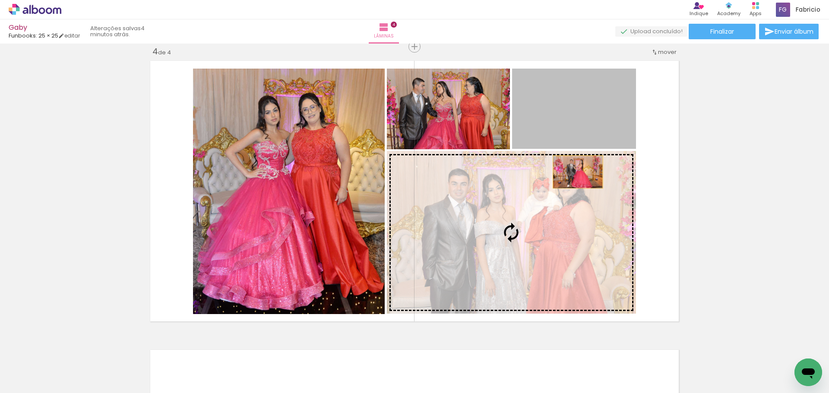
drag, startPoint x: 579, startPoint y: 121, endPoint x: 570, endPoint y: 228, distance: 107.9
click at [0, 0] on slot at bounding box center [0, 0] width 0 height 0
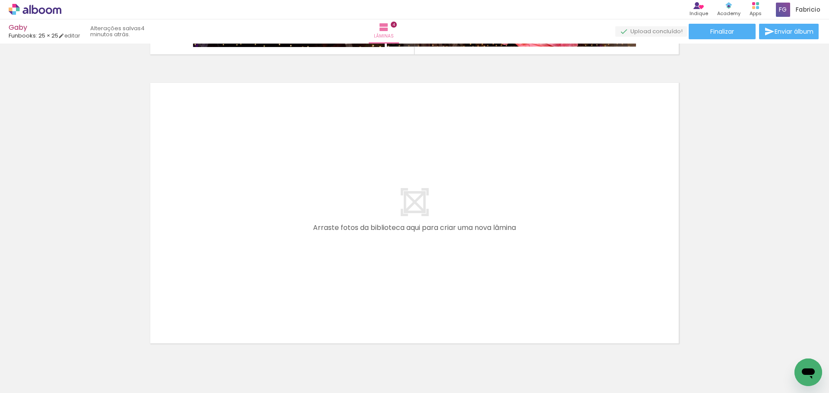
scroll to position [0, 339]
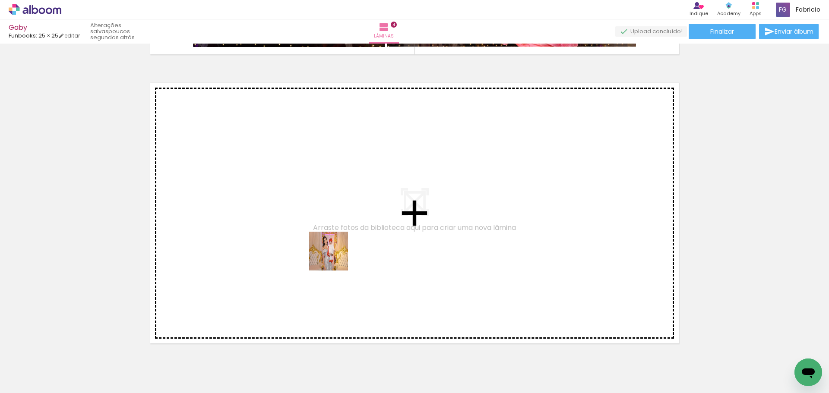
drag, startPoint x: 327, startPoint y: 367, endPoint x: 334, endPoint y: 249, distance: 118.5
click at [334, 249] on quentale-workspace at bounding box center [414, 196] width 829 height 393
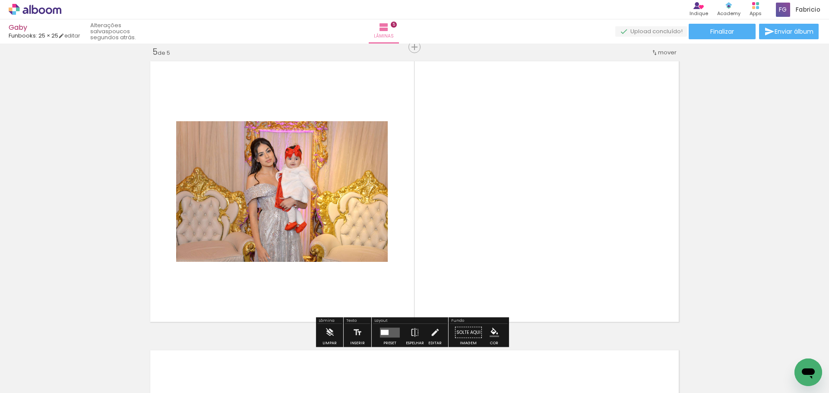
scroll to position [1168, 0]
drag, startPoint x: 388, startPoint y: 375, endPoint x: 449, endPoint y: 316, distance: 84.2
click at [388, 250] on quentale-workspace at bounding box center [414, 196] width 829 height 393
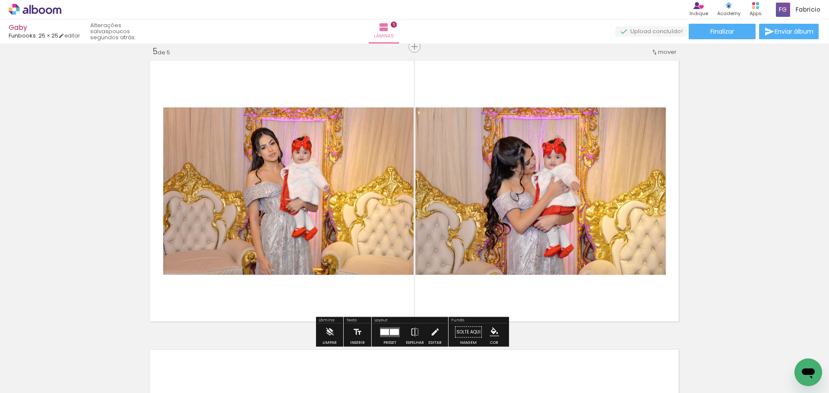
drag, startPoint x: 477, startPoint y: 371, endPoint x: 485, endPoint y: 304, distance: 67.8
click at [464, 265] on quentale-workspace at bounding box center [414, 196] width 829 height 393
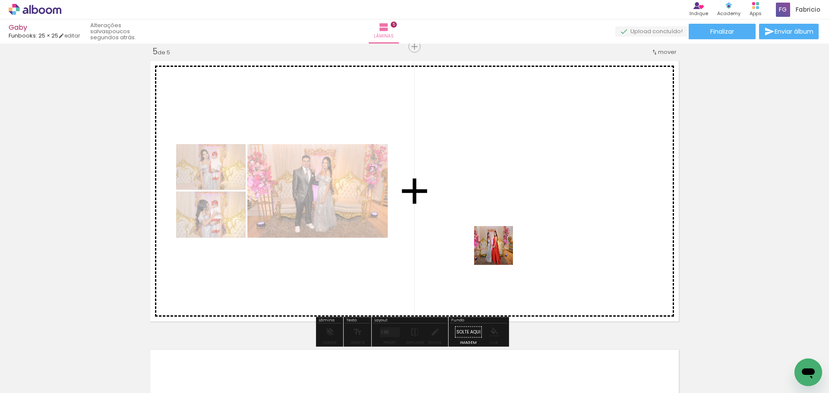
drag, startPoint x: 534, startPoint y: 373, endPoint x: 500, endPoint y: 252, distance: 125.6
click at [500, 252] on quentale-workspace at bounding box center [414, 196] width 829 height 393
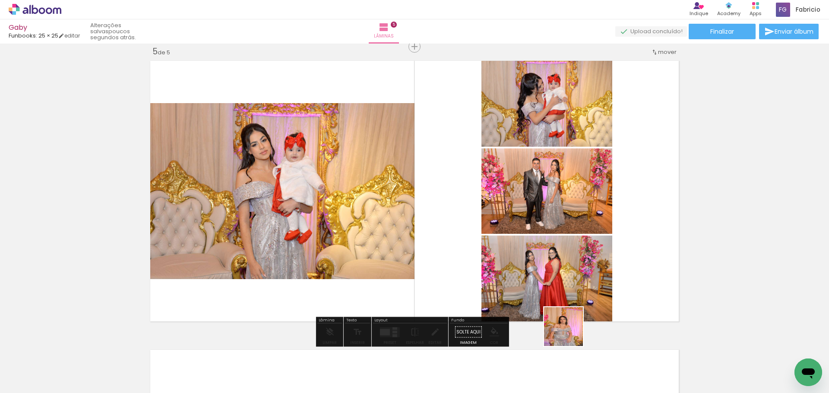
drag, startPoint x: 579, startPoint y: 370, endPoint x: 524, endPoint y: 233, distance: 148.1
click at [534, 231] on quentale-workspace at bounding box center [414, 196] width 829 height 393
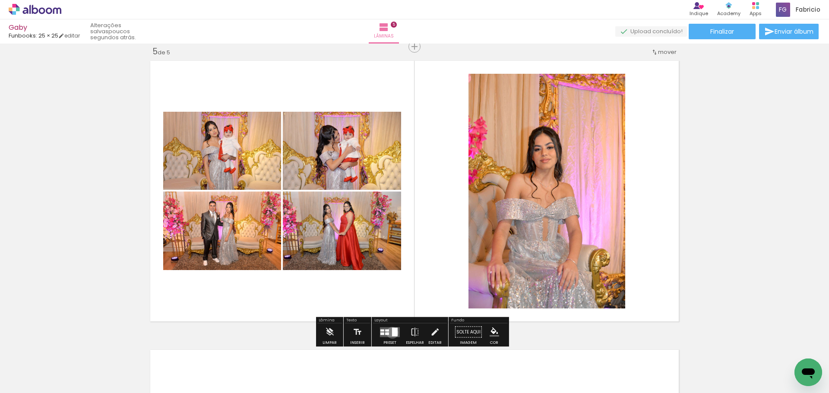
click at [392, 333] on div at bounding box center [395, 332] width 6 height 9
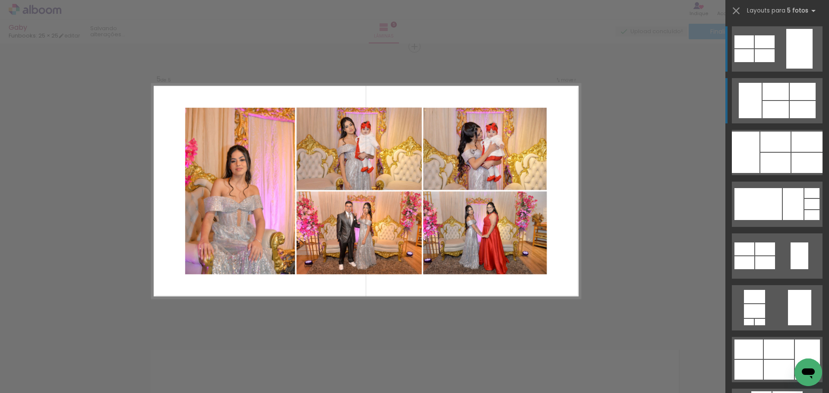
click at [774, 104] on div at bounding box center [775, 109] width 26 height 17
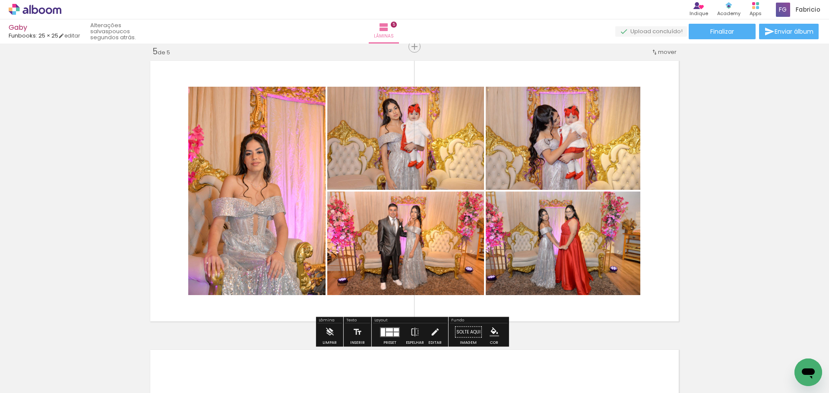
click at [258, 182] on quentale-photo at bounding box center [256, 191] width 137 height 208
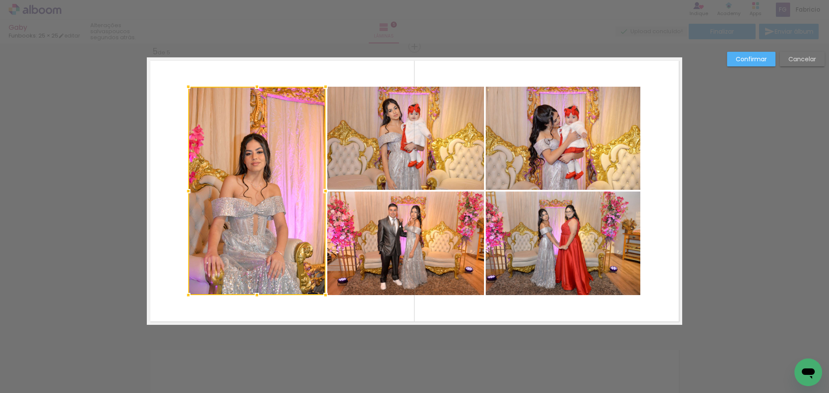
click at [256, 179] on div at bounding box center [256, 191] width 137 height 208
click at [375, 145] on quentale-photo at bounding box center [405, 138] width 157 height 103
click at [387, 237] on div at bounding box center [336, 191] width 296 height 208
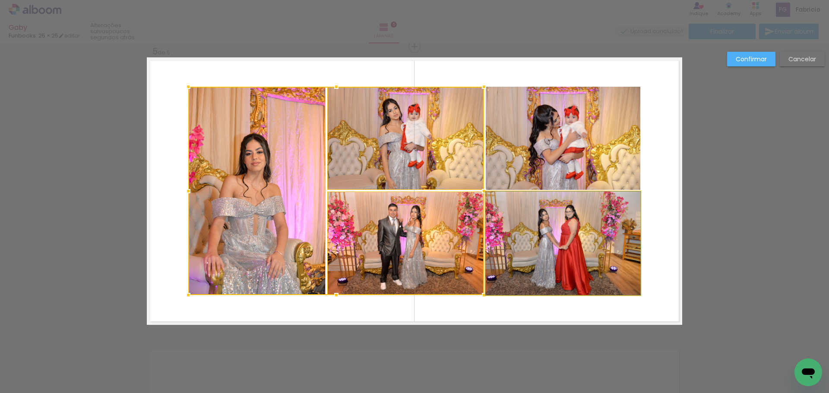
click at [563, 237] on quentale-photo at bounding box center [563, 244] width 155 height 104
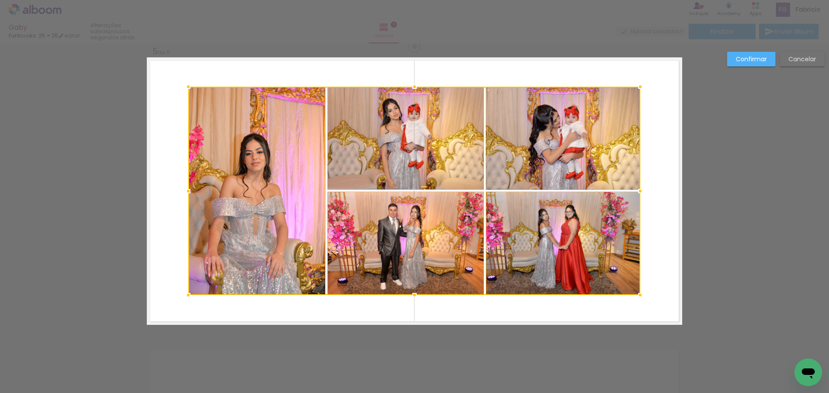
click at [566, 141] on div at bounding box center [414, 191] width 452 height 208
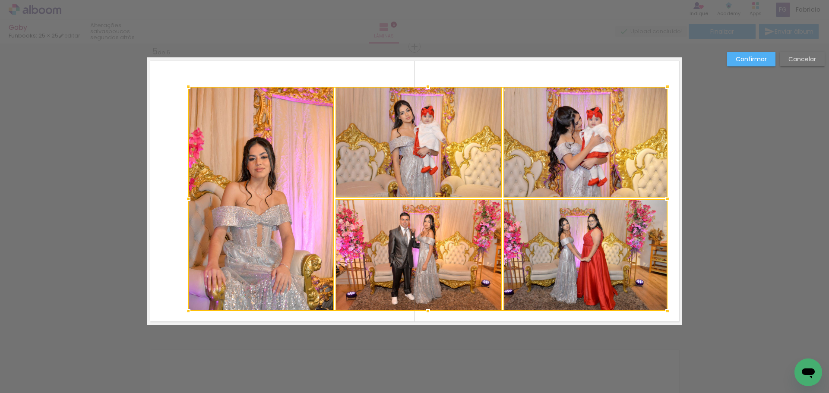
drag, startPoint x: 638, startPoint y: 298, endPoint x: 668, endPoint y: 309, distance: 31.8
click at [670, 310] on div at bounding box center [667, 311] width 17 height 17
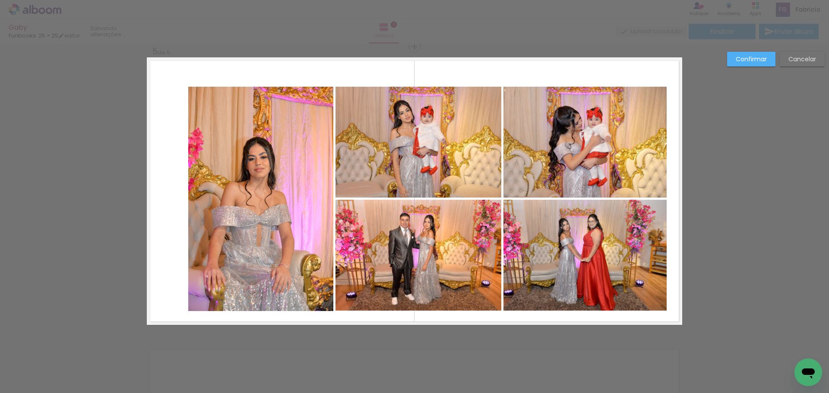
click at [613, 273] on quentale-photo at bounding box center [585, 255] width 164 height 111
click at [579, 159] on quentale-photo at bounding box center [585, 142] width 164 height 111
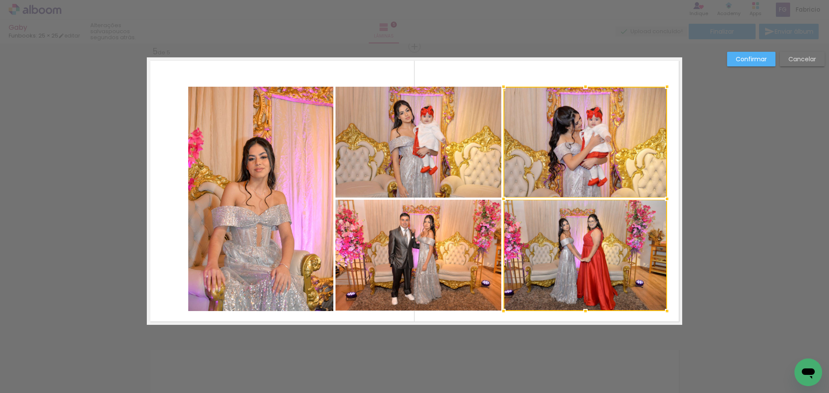
click at [447, 155] on quentale-photo at bounding box center [418, 142] width 166 height 111
click at [437, 261] on div at bounding box center [500, 199] width 331 height 224
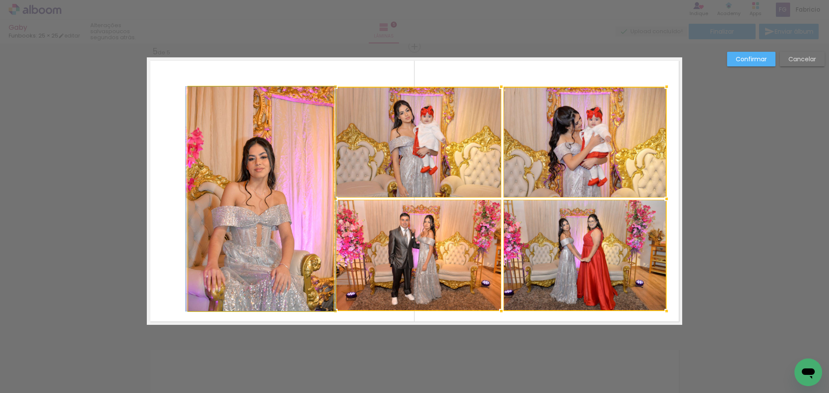
click at [263, 191] on quentale-photo at bounding box center [260, 199] width 145 height 224
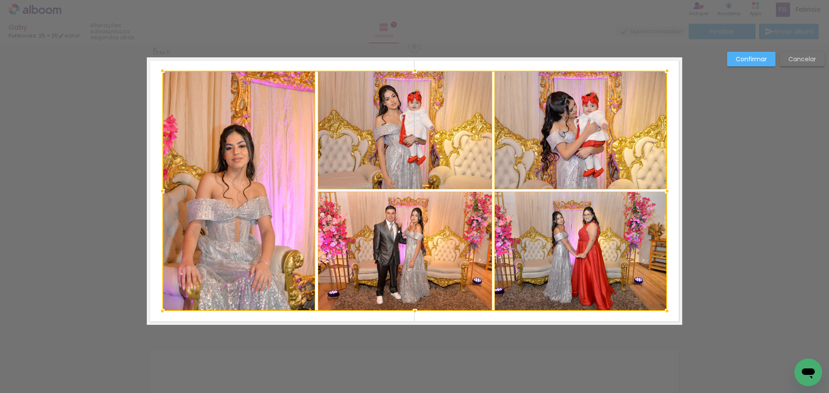
drag, startPoint x: 185, startPoint y: 91, endPoint x: 159, endPoint y: 75, distance: 30.4
click at [159, 75] on div at bounding box center [162, 70] width 17 height 17
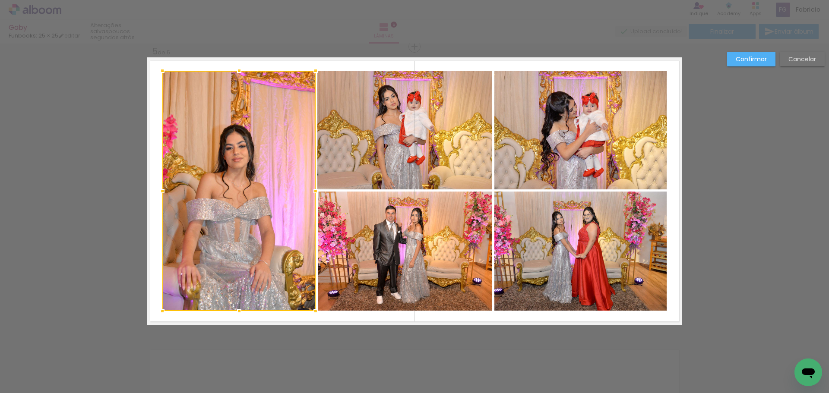
click at [0, 0] on slot "Confirmar" at bounding box center [0, 0] width 0 height 0
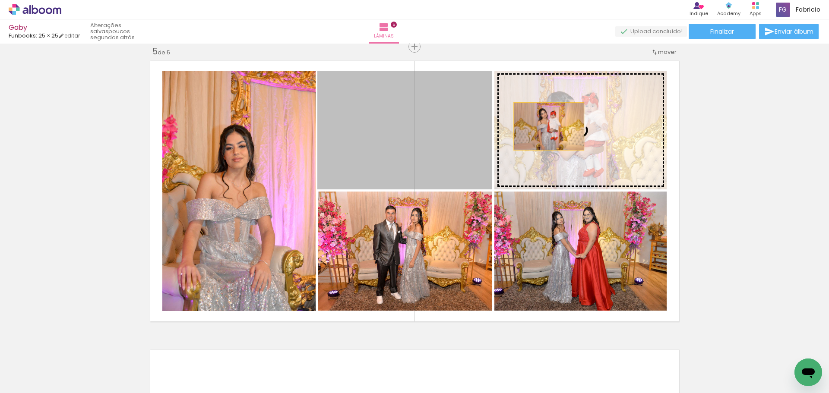
drag, startPoint x: 436, startPoint y: 131, endPoint x: 547, endPoint y: 126, distance: 110.6
click at [0, 0] on slot at bounding box center [0, 0] width 0 height 0
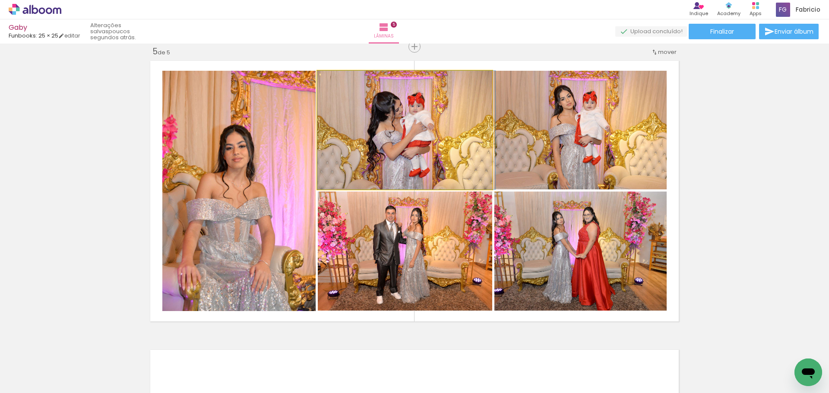
drag, startPoint x: 445, startPoint y: 132, endPoint x: 459, endPoint y: 132, distance: 14.7
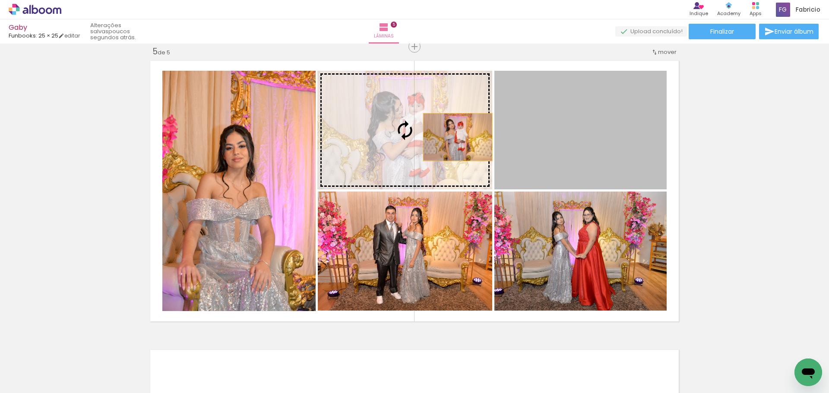
drag, startPoint x: 556, startPoint y: 136, endPoint x: 454, endPoint y: 137, distance: 102.3
click at [0, 0] on slot at bounding box center [0, 0] width 0 height 0
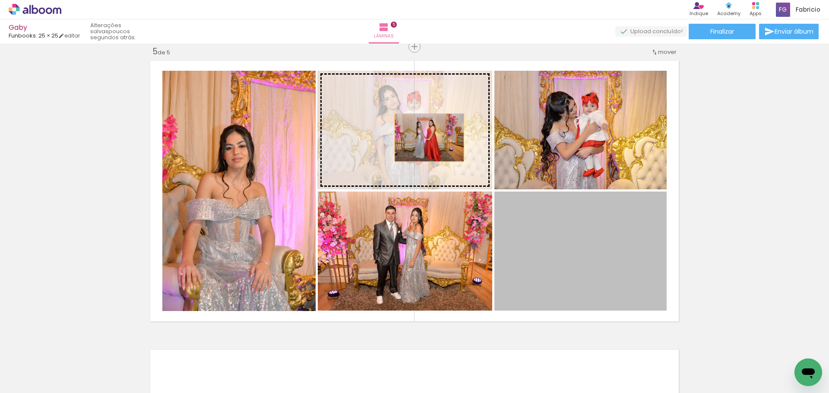
drag, startPoint x: 565, startPoint y: 244, endPoint x: 423, endPoint y: 134, distance: 178.7
click at [0, 0] on slot at bounding box center [0, 0] width 0 height 0
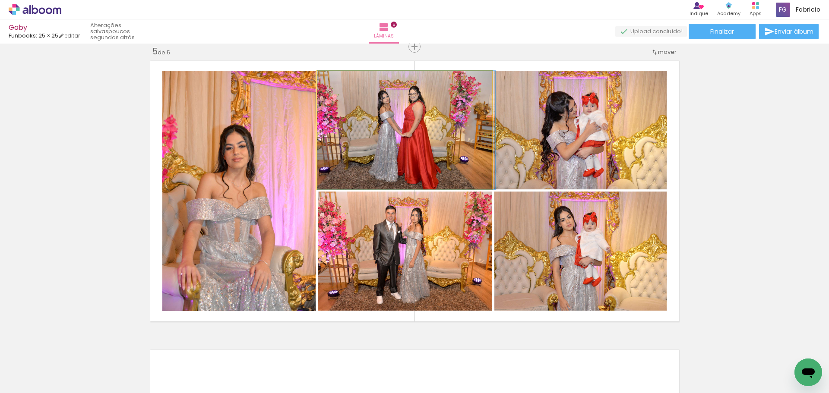
drag, startPoint x: 433, startPoint y: 135, endPoint x: 451, endPoint y: 136, distance: 17.7
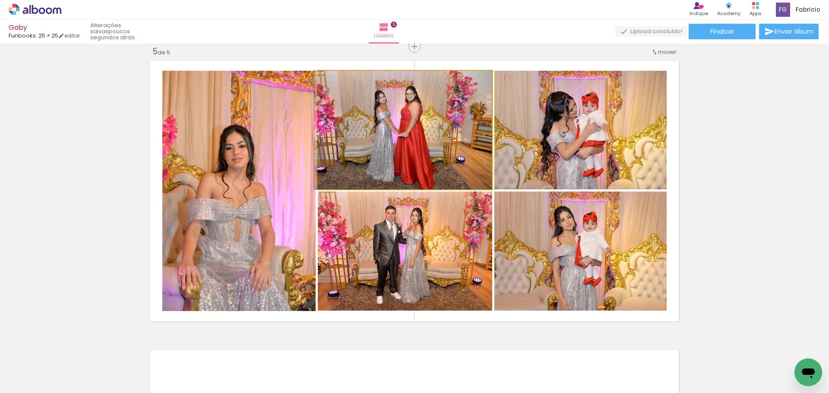
drag, startPoint x: 436, startPoint y: 133, endPoint x: 418, endPoint y: 131, distance: 18.2
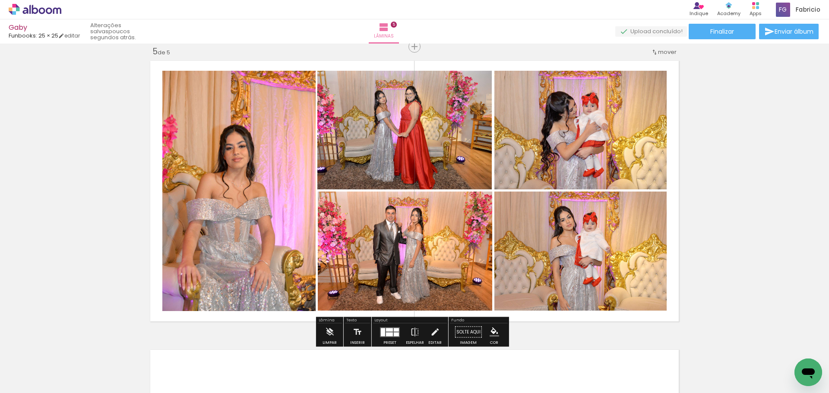
click at [265, 159] on quentale-photo at bounding box center [238, 191] width 153 height 240
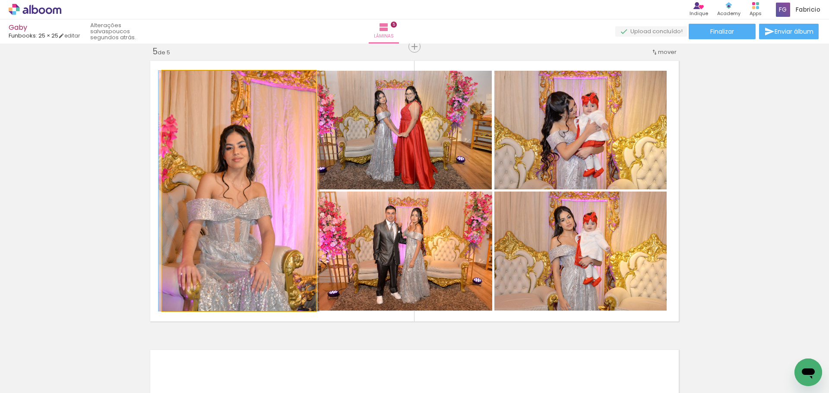
click at [265, 159] on quentale-photo at bounding box center [238, 191] width 153 height 240
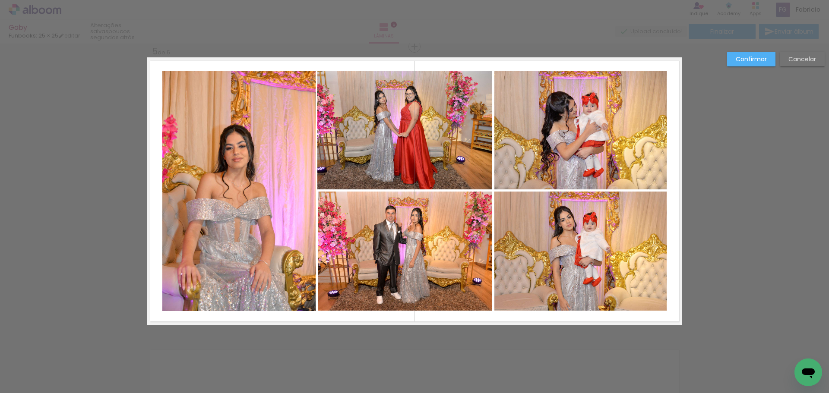
click at [300, 178] on quentale-photo at bounding box center [238, 191] width 153 height 240
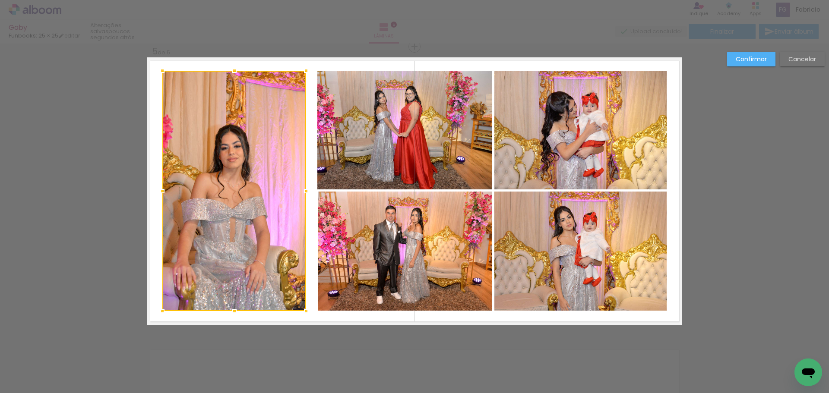
drag, startPoint x: 313, startPoint y: 192, endPoint x: 304, endPoint y: 191, distance: 9.1
click at [304, 191] on div at bounding box center [305, 191] width 17 height 17
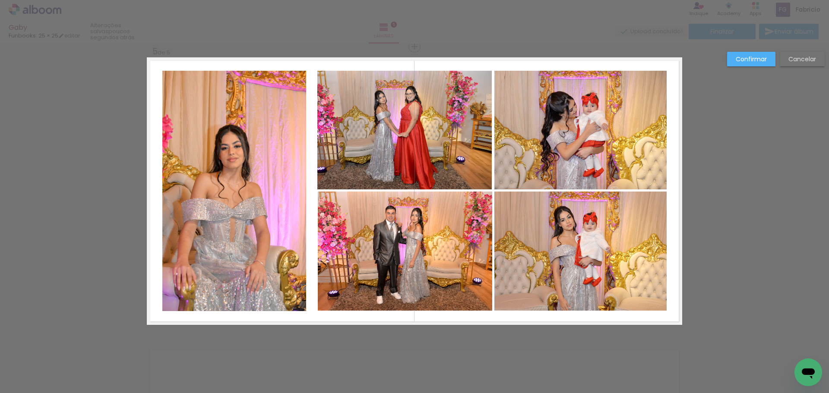
click at [334, 155] on quentale-photo at bounding box center [404, 130] width 175 height 119
click at [334, 155] on div at bounding box center [404, 130] width 175 height 119
click at [348, 224] on quentale-photo at bounding box center [405, 251] width 175 height 119
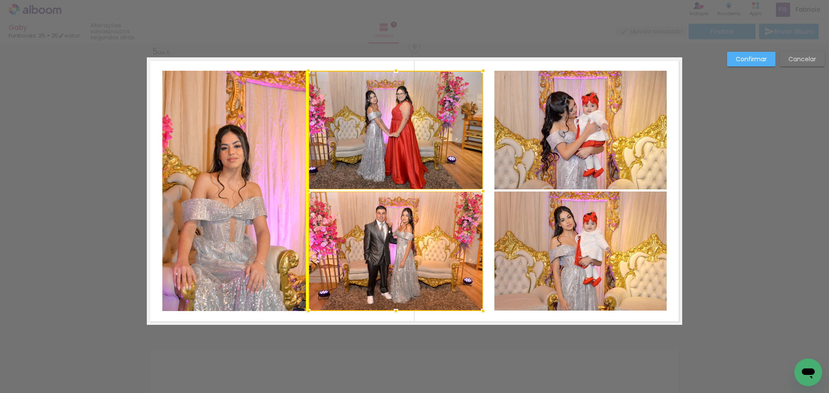
drag, startPoint x: 359, startPoint y: 220, endPoint x: 352, endPoint y: 218, distance: 6.8
click at [352, 218] on div at bounding box center [395, 191] width 175 height 240
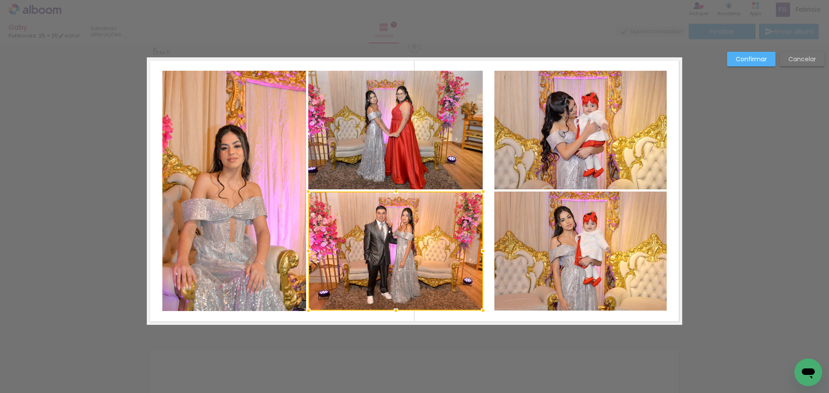
click at [542, 155] on quentale-photo at bounding box center [580, 130] width 172 height 119
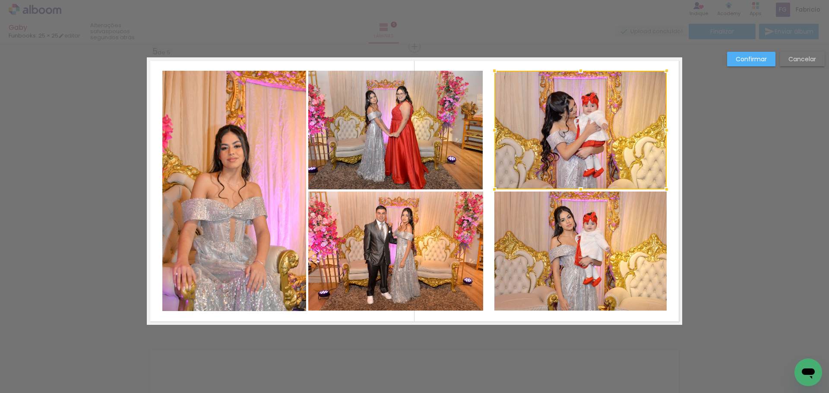
click at [530, 226] on quentale-photo at bounding box center [580, 252] width 172 height 120
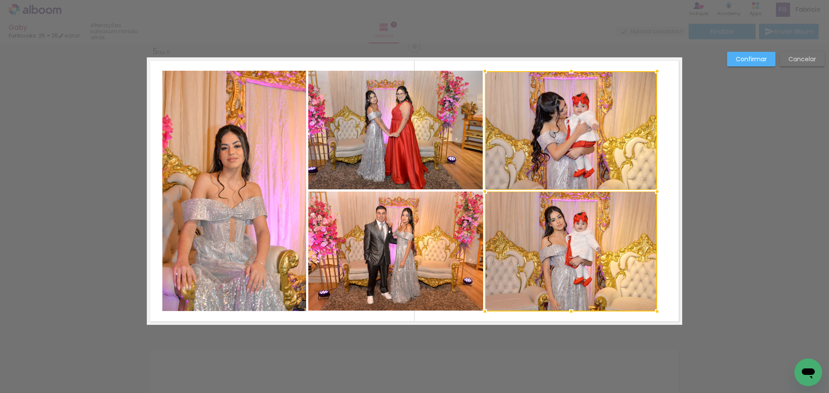
drag, startPoint x: 539, startPoint y: 225, endPoint x: 530, endPoint y: 225, distance: 8.6
click at [530, 225] on div at bounding box center [571, 191] width 172 height 240
click at [0, 0] on slot "Confirmar" at bounding box center [0, 0] width 0 height 0
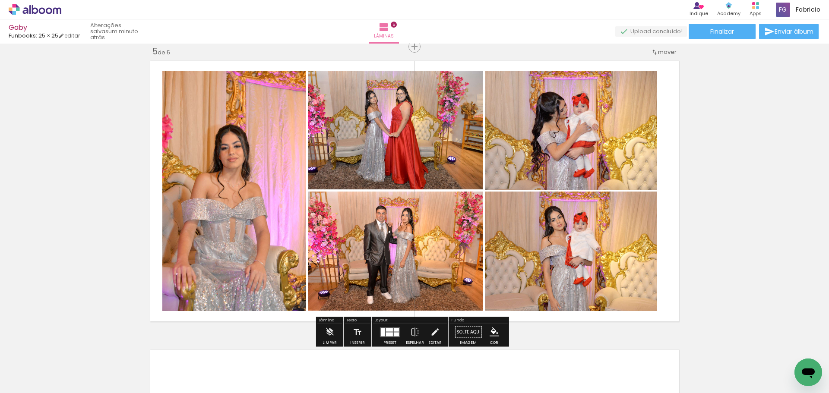
click at [528, 170] on quentale-photo at bounding box center [571, 130] width 172 height 119
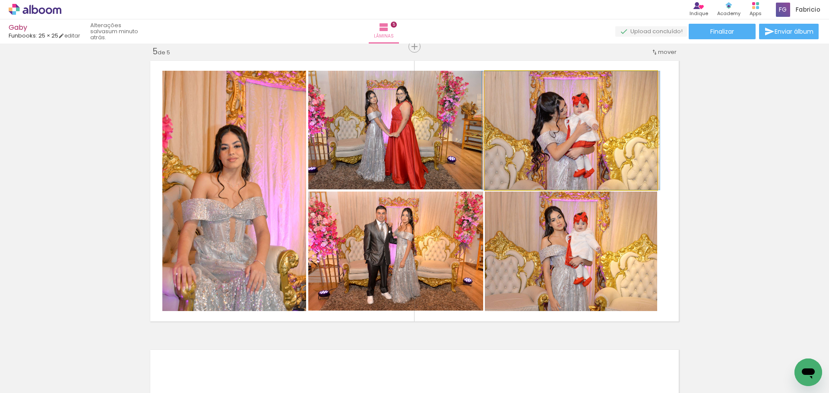
click at [528, 170] on quentale-photo at bounding box center [571, 130] width 172 height 119
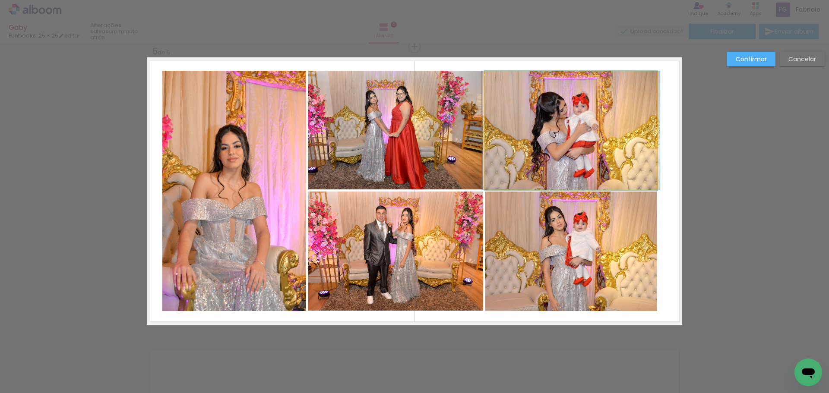
click at [522, 170] on quentale-photo at bounding box center [571, 130] width 172 height 119
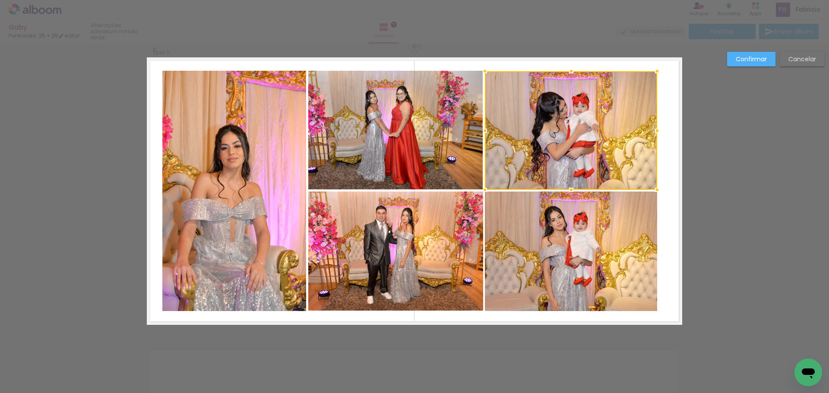
click at [524, 236] on quentale-photo at bounding box center [571, 252] width 172 height 120
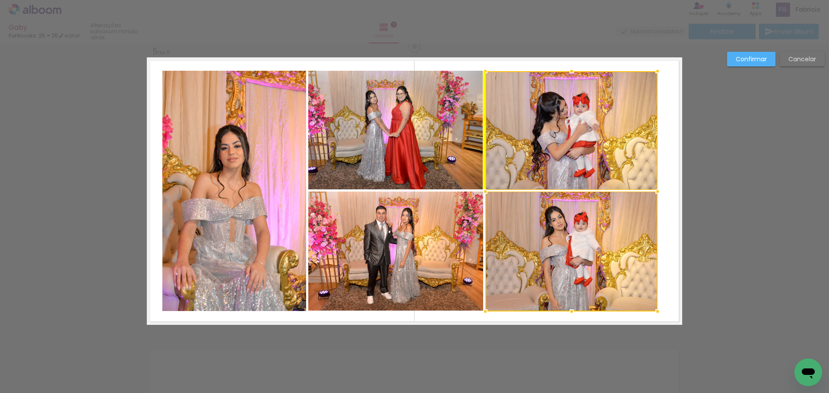
click at [515, 238] on div at bounding box center [571, 191] width 172 height 240
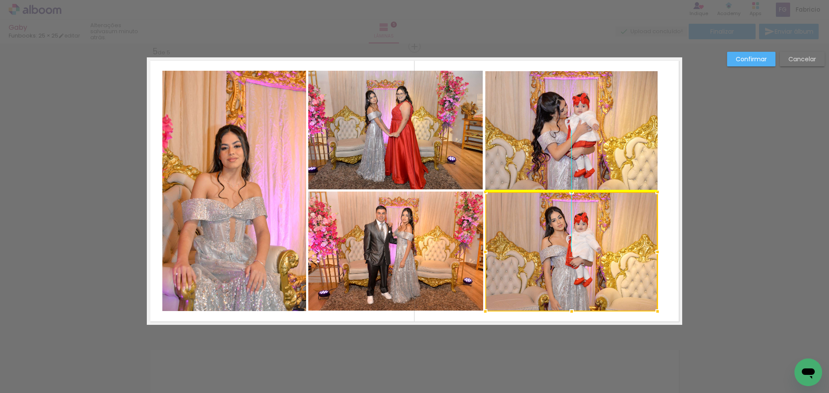
click at [603, 230] on div at bounding box center [571, 252] width 172 height 120
click at [0, 0] on slot "Confirmar" at bounding box center [0, 0] width 0 height 0
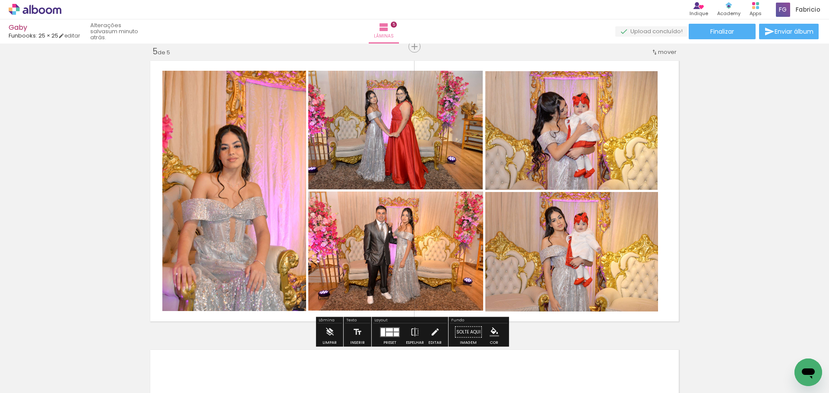
click at [270, 185] on quentale-photo at bounding box center [234, 191] width 144 height 240
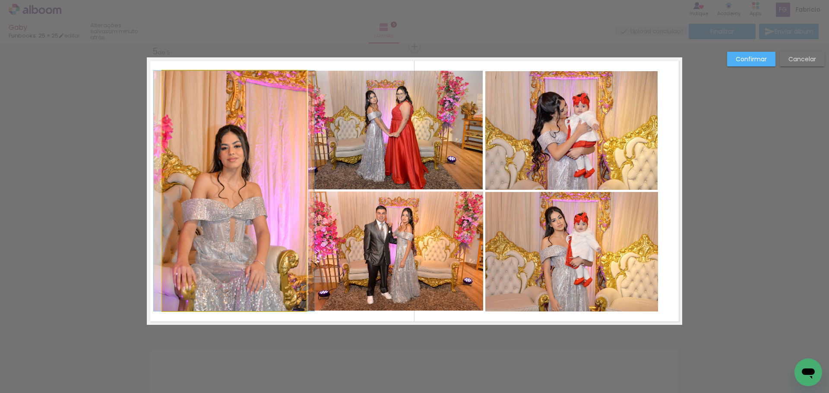
click at [268, 185] on quentale-photo at bounding box center [234, 191] width 144 height 240
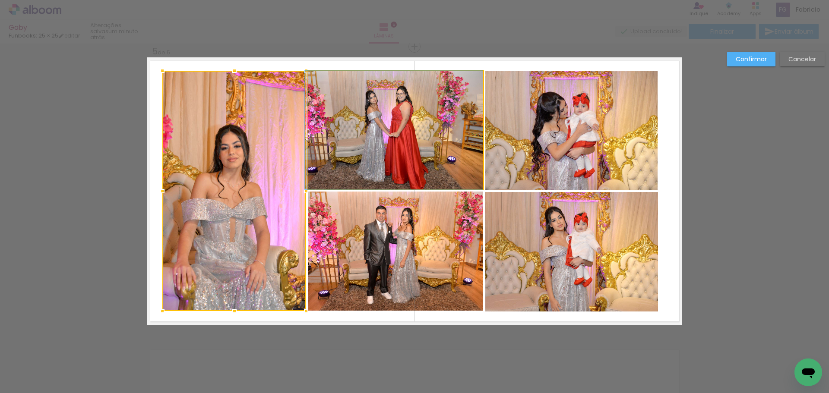
click at [348, 150] on quentale-photo at bounding box center [395, 130] width 175 height 119
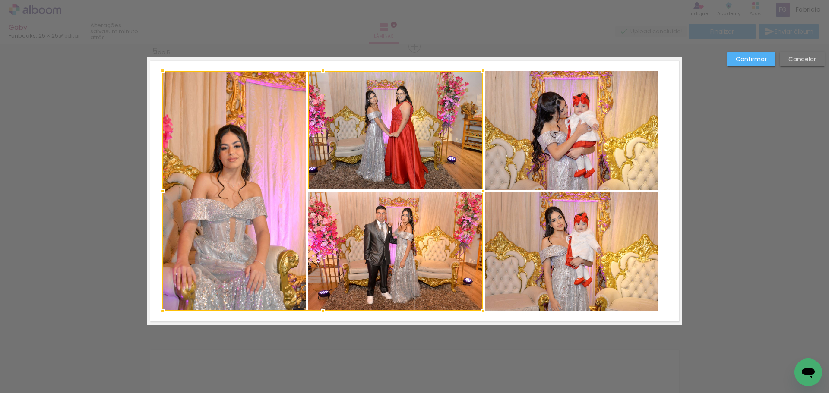
click at [435, 249] on div at bounding box center [322, 191] width 321 height 240
click at [520, 237] on quentale-photo at bounding box center [571, 252] width 172 height 120
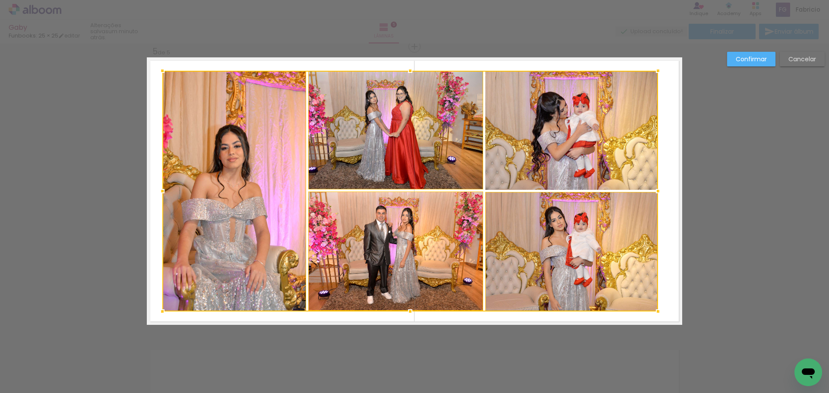
click at [526, 147] on div at bounding box center [409, 191] width 495 height 241
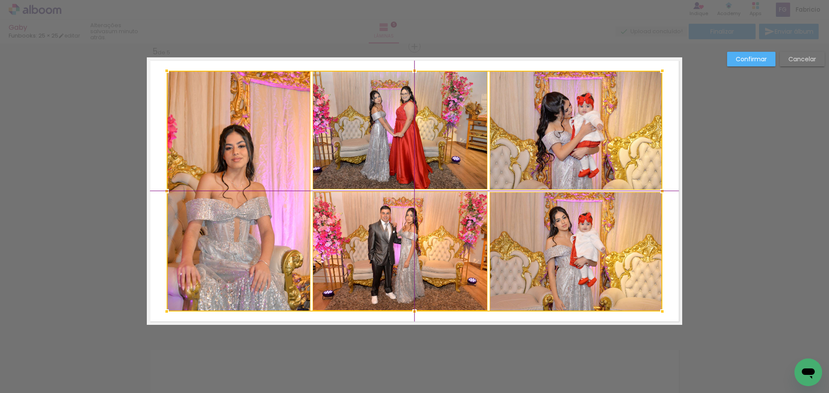
drag, startPoint x: 516, startPoint y: 227, endPoint x: 522, endPoint y: 224, distance: 6.4
click at [522, 224] on div at bounding box center [414, 191] width 495 height 241
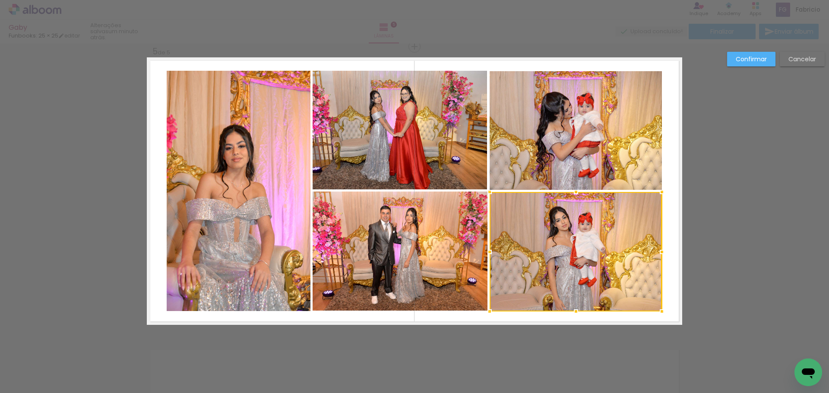
click at [0, 0] on slot "Confirmar" at bounding box center [0, 0] width 0 height 0
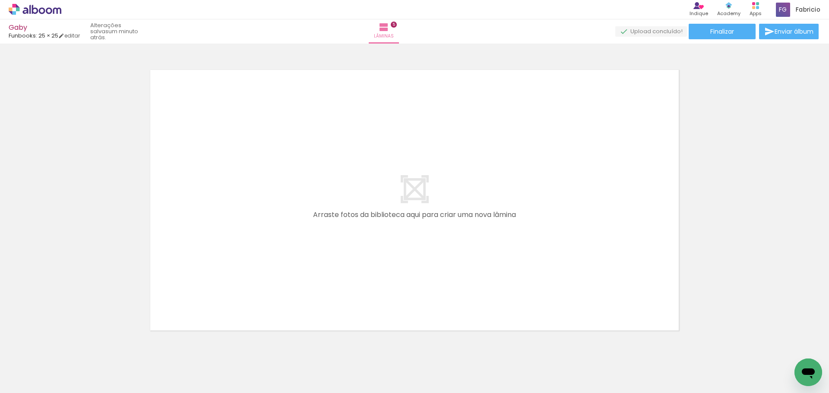
scroll to position [0, 698]
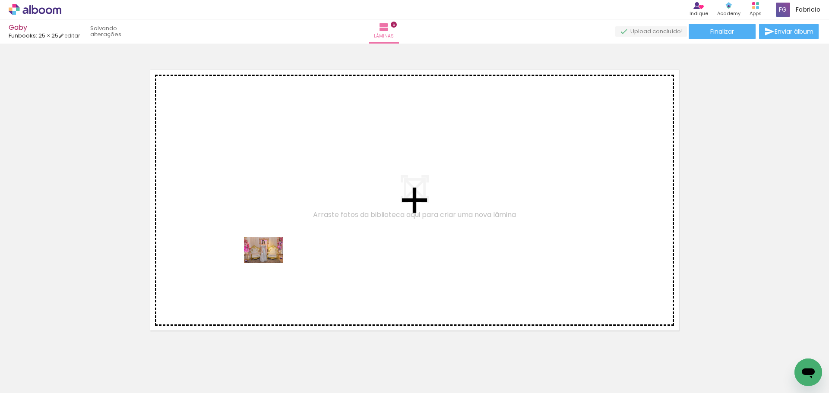
drag, startPoint x: 268, startPoint y: 372, endPoint x: 270, endPoint y: 259, distance: 113.5
click at [270, 259] on quentale-workspace at bounding box center [414, 196] width 829 height 393
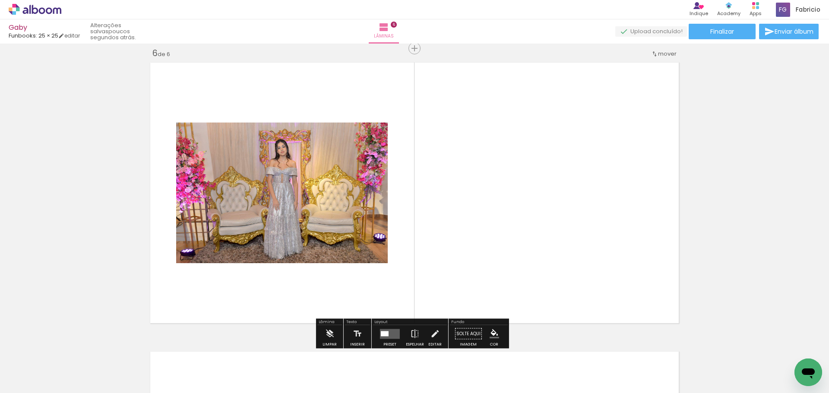
scroll to position [1457, 0]
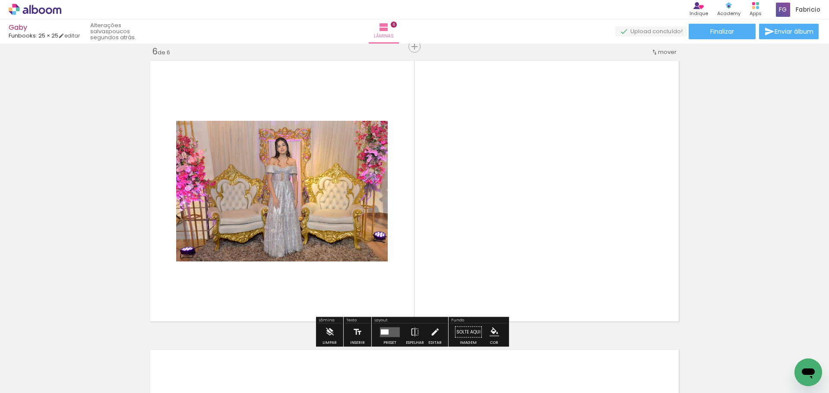
drag, startPoint x: 359, startPoint y: 371, endPoint x: 373, endPoint y: 322, distance: 50.8
click at [358, 299] on quentale-workspace at bounding box center [414, 196] width 829 height 393
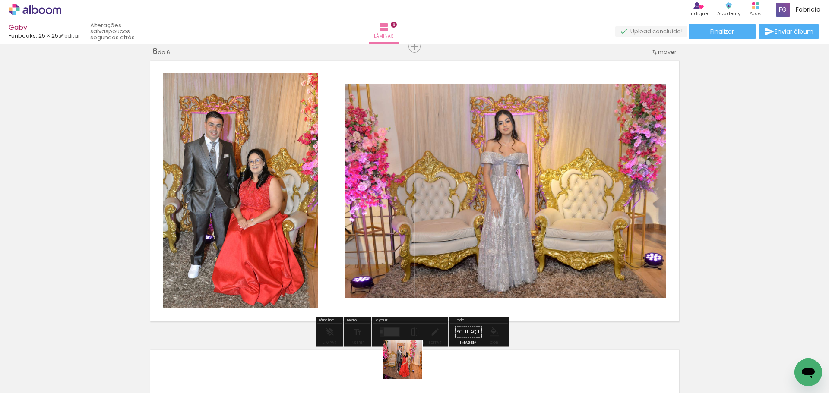
drag, startPoint x: 409, startPoint y: 372, endPoint x: 399, endPoint y: 274, distance: 98.9
click at [396, 263] on quentale-workspace at bounding box center [414, 196] width 829 height 393
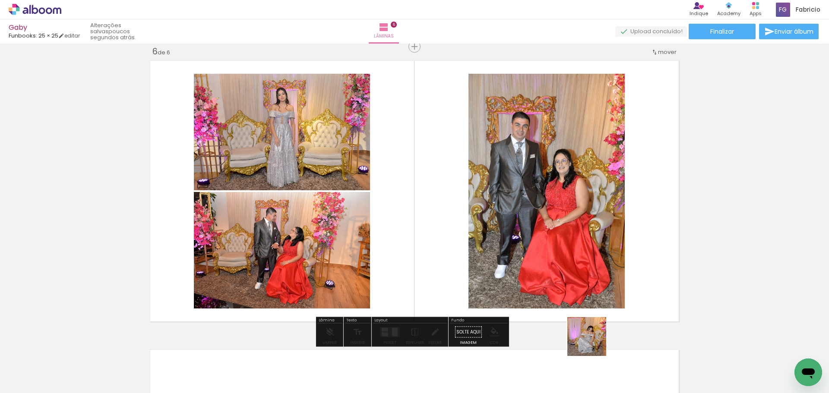
drag, startPoint x: 602, startPoint y: 362, endPoint x: 575, endPoint y: 301, distance: 66.5
click at [521, 246] on quentale-workspace at bounding box center [414, 196] width 829 height 393
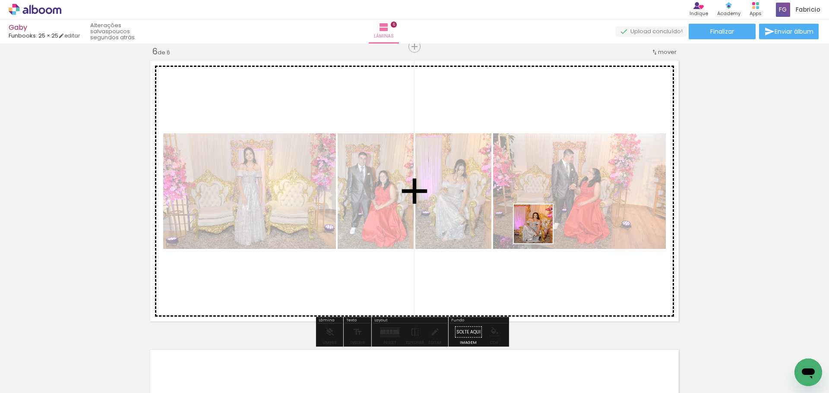
drag, startPoint x: 654, startPoint y: 366, endPoint x: 533, endPoint y: 223, distance: 187.7
click at [534, 224] on quentale-workspace at bounding box center [414, 196] width 829 height 393
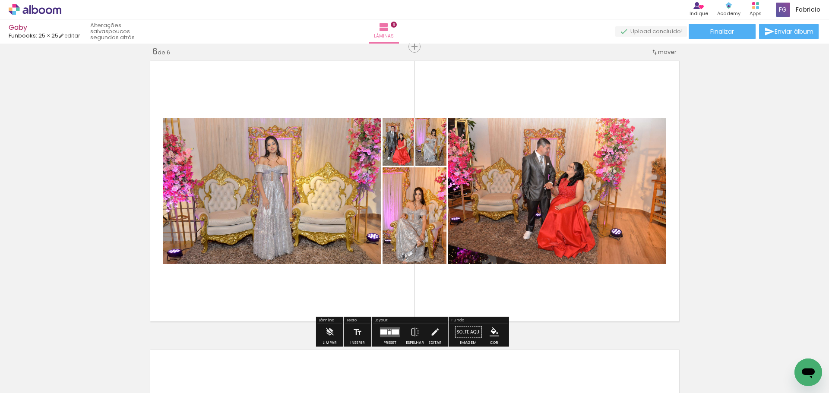
click at [388, 331] on div at bounding box center [389, 332] width 3 height 3
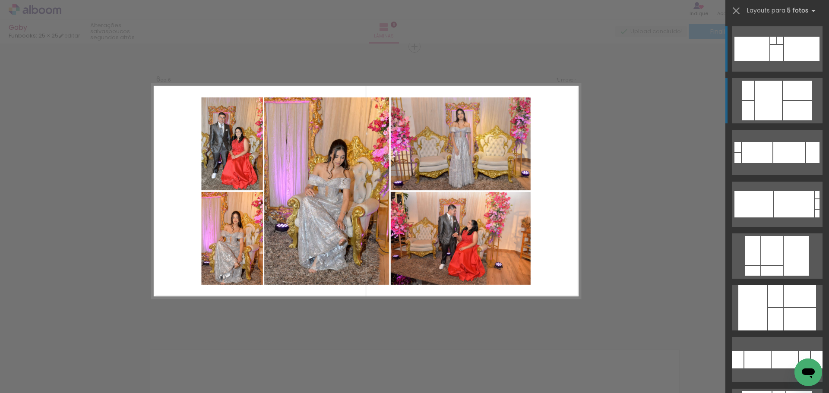
click at [782, 94] on div at bounding box center [796, 90] width 29 height 19
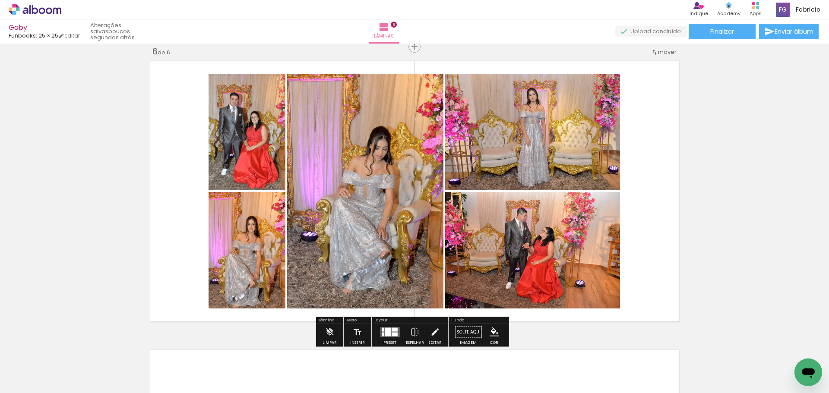
click at [239, 148] on quentale-photo at bounding box center [246, 132] width 77 height 117
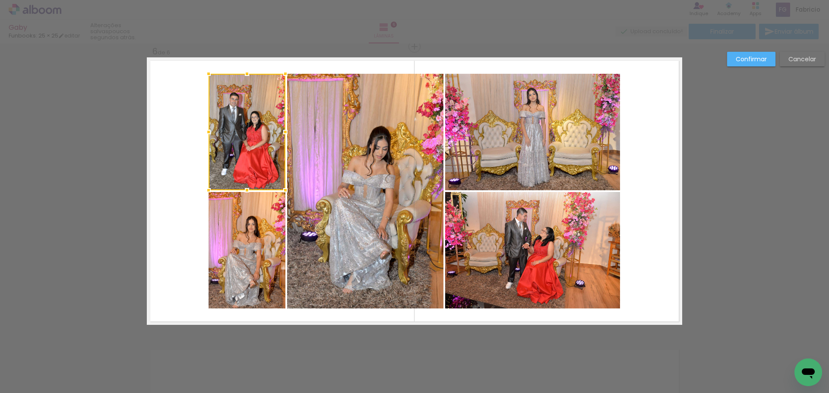
click at [235, 240] on quentale-photo at bounding box center [246, 250] width 77 height 117
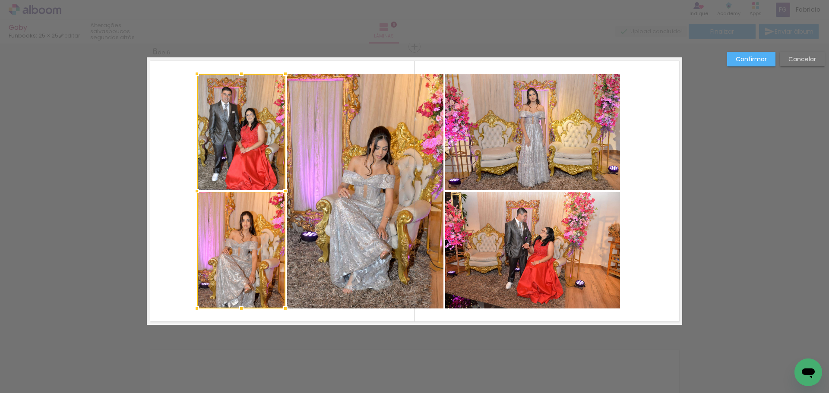
drag, startPoint x: 205, startPoint y: 192, endPoint x: 190, endPoint y: 191, distance: 15.1
click at [190, 191] on div at bounding box center [196, 191] width 17 height 17
click at [0, 0] on slot "Confirmar" at bounding box center [0, 0] width 0 height 0
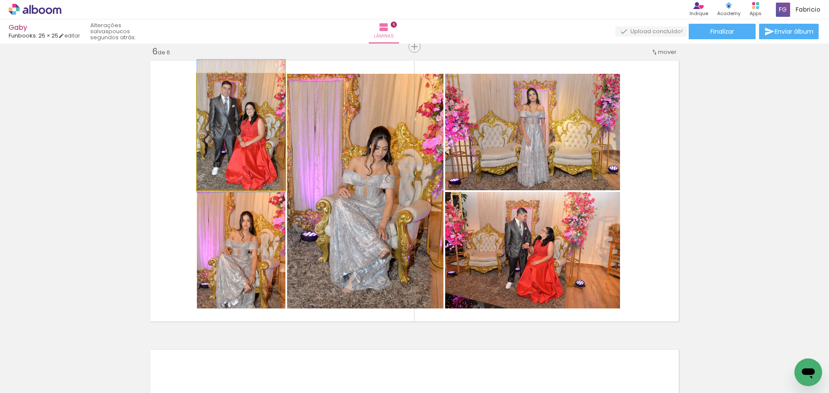
drag, startPoint x: 239, startPoint y: 160, endPoint x: 241, endPoint y: 155, distance: 5.6
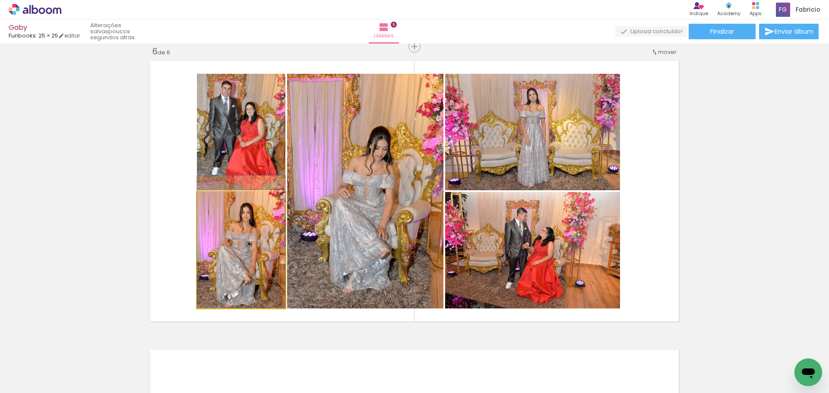
drag, startPoint x: 244, startPoint y: 237, endPoint x: 243, endPoint y: 225, distance: 11.8
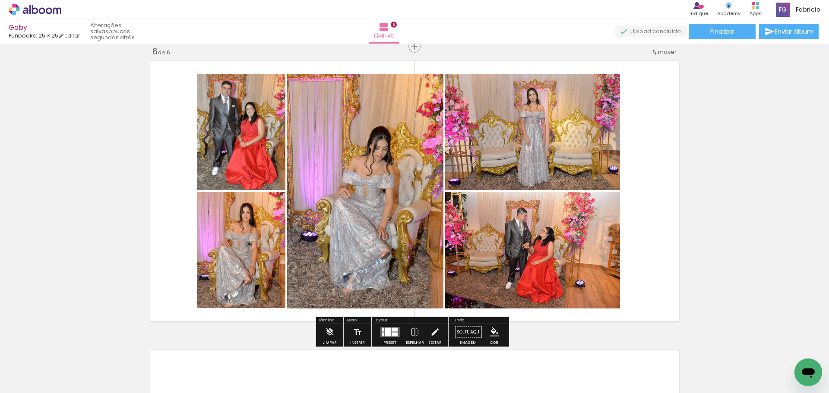
scroll to position [0, 698]
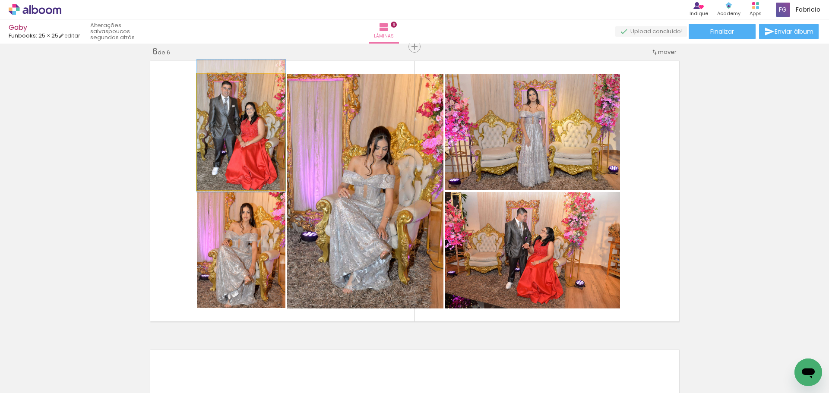
click at [229, 156] on quentale-photo at bounding box center [241, 132] width 88 height 117
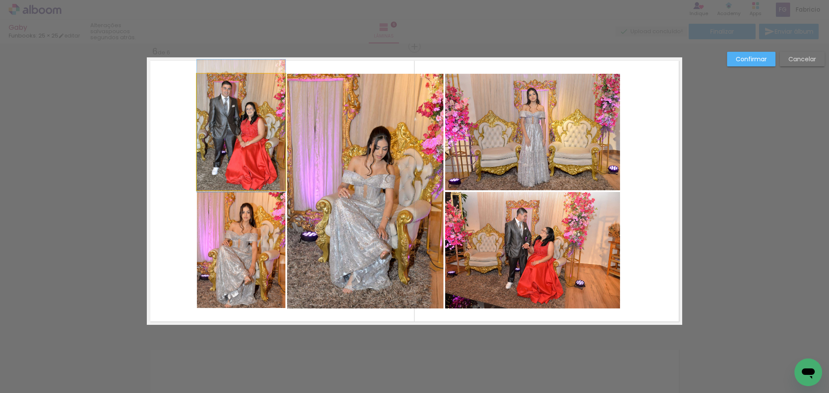
click at [230, 155] on quentale-photo at bounding box center [241, 132] width 88 height 117
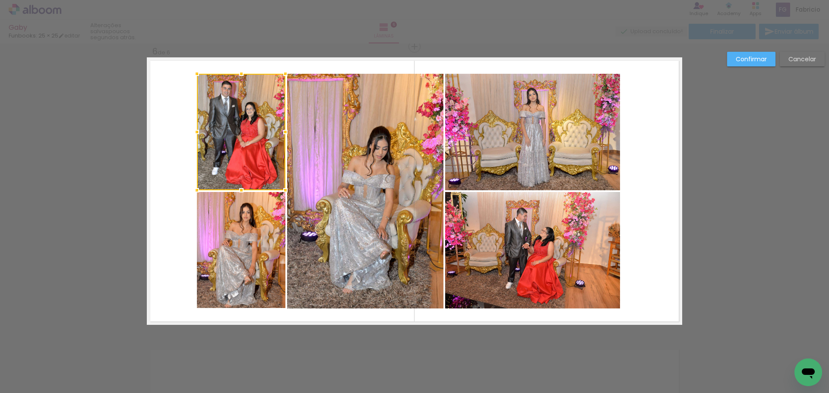
click at [229, 237] on quentale-photo at bounding box center [241, 250] width 88 height 117
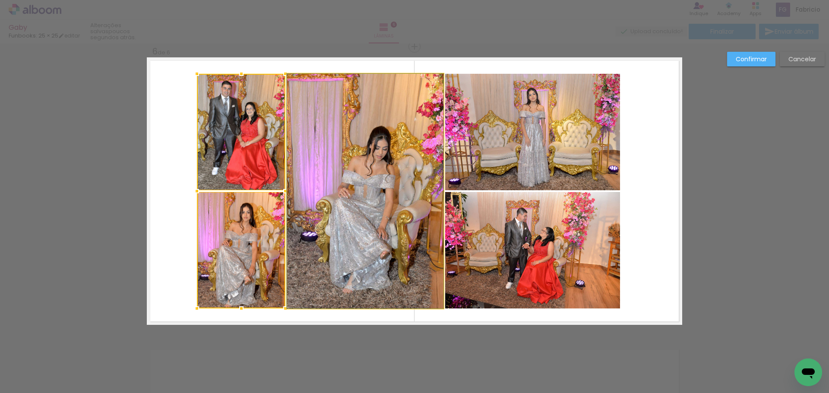
click at [347, 215] on quentale-photo at bounding box center [365, 191] width 156 height 235
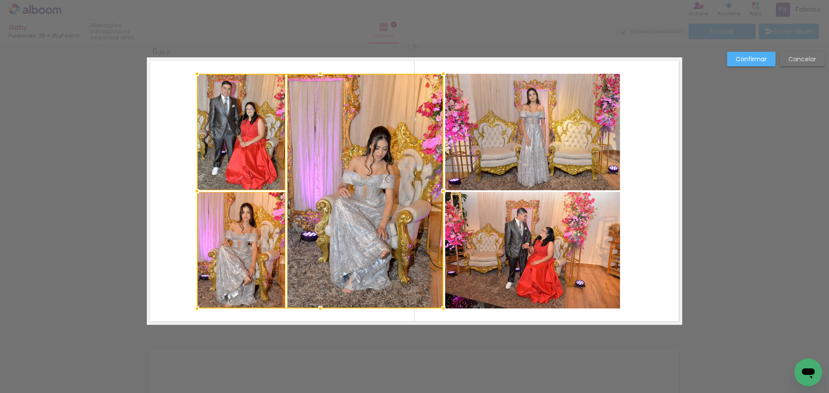
click at [511, 158] on quentale-photo at bounding box center [532, 132] width 175 height 117
click at [510, 221] on div at bounding box center [408, 191] width 423 height 235
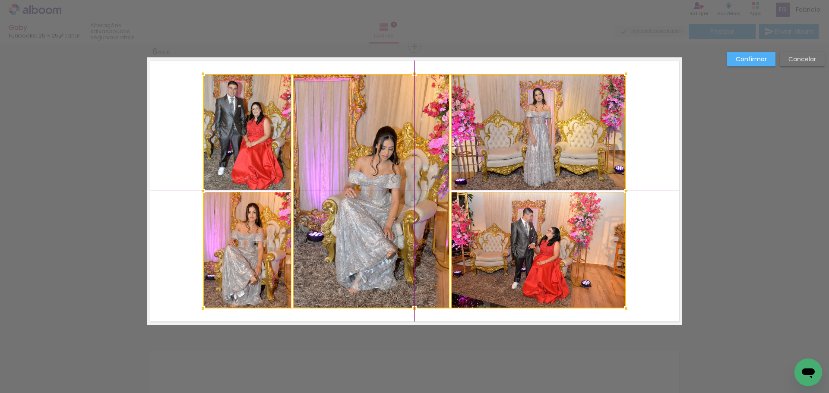
drag, startPoint x: 500, startPoint y: 242, endPoint x: 509, endPoint y: 240, distance: 9.4
click at [509, 240] on div at bounding box center [414, 191] width 423 height 235
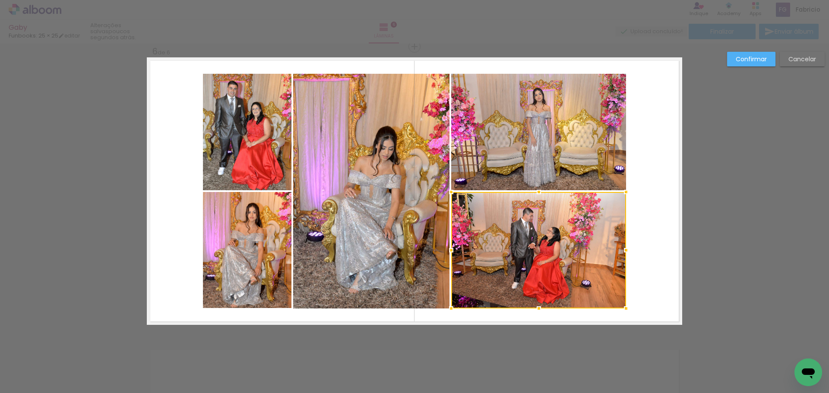
click at [0, 0] on slot "Confirmar" at bounding box center [0, 0] width 0 height 0
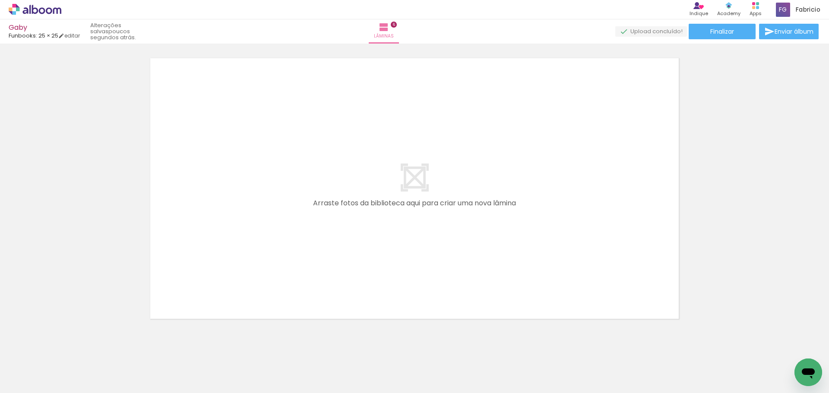
scroll to position [1743, 0]
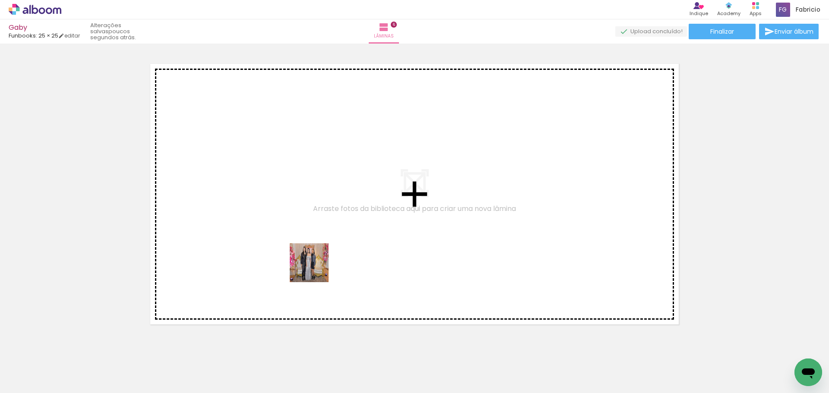
drag, startPoint x: 320, startPoint y: 328, endPoint x: 330, endPoint y: 235, distance: 93.7
click at [312, 215] on quentale-workspace at bounding box center [414, 196] width 829 height 393
